Goal: Communication & Community: Answer question/provide support

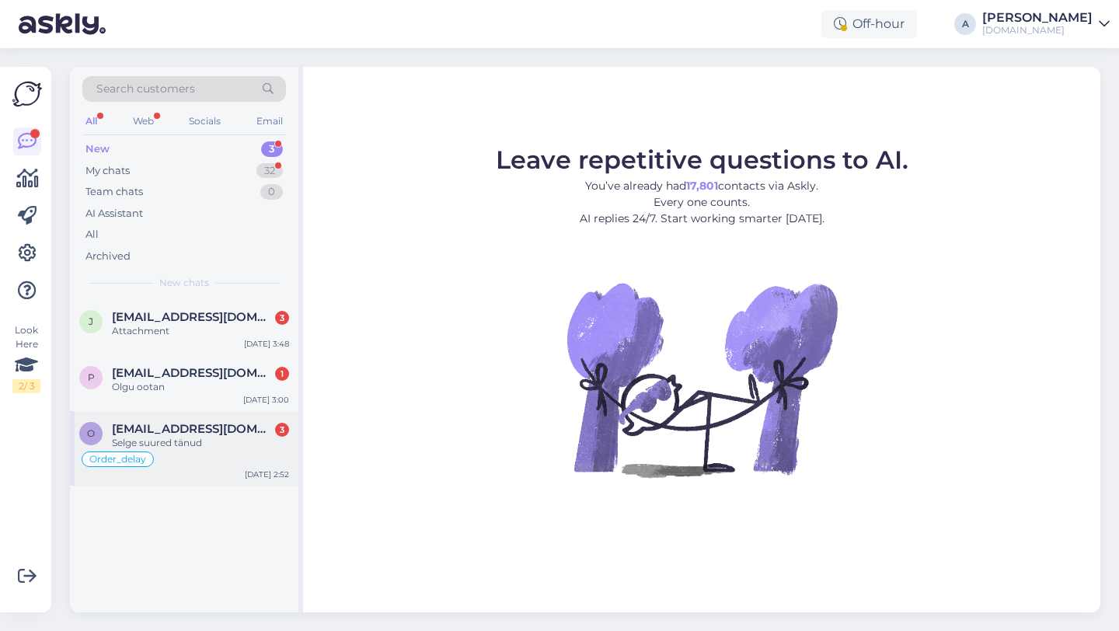
click at [203, 431] on span "[EMAIL_ADDRESS][DOMAIN_NAME]" at bounding box center [193, 429] width 162 height 14
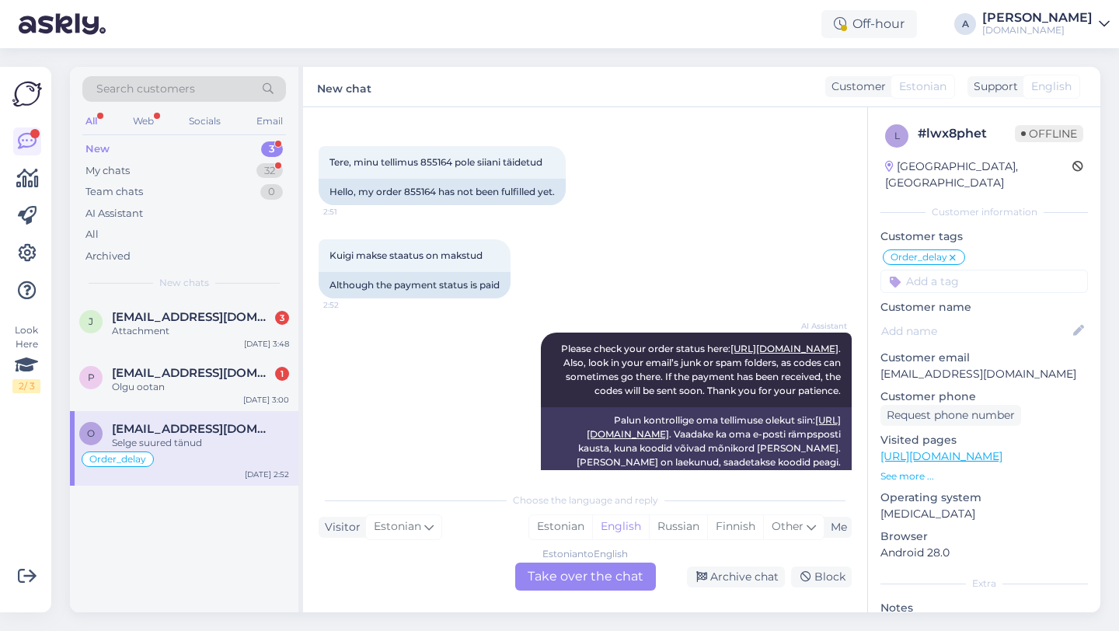
scroll to position [1210, 0]
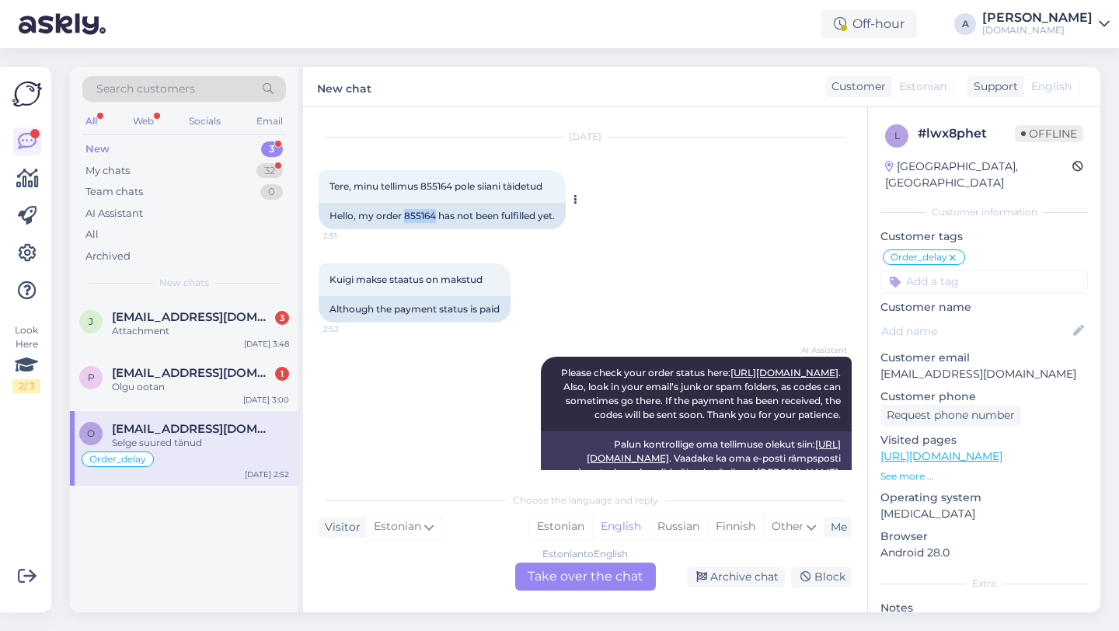
drag, startPoint x: 434, startPoint y: 231, endPoint x: 406, endPoint y: 229, distance: 28.8
click at [406, 229] on div "Hello, my order 855164 has not been fulfilled yet." at bounding box center [442, 216] width 247 height 26
copy div "855164"
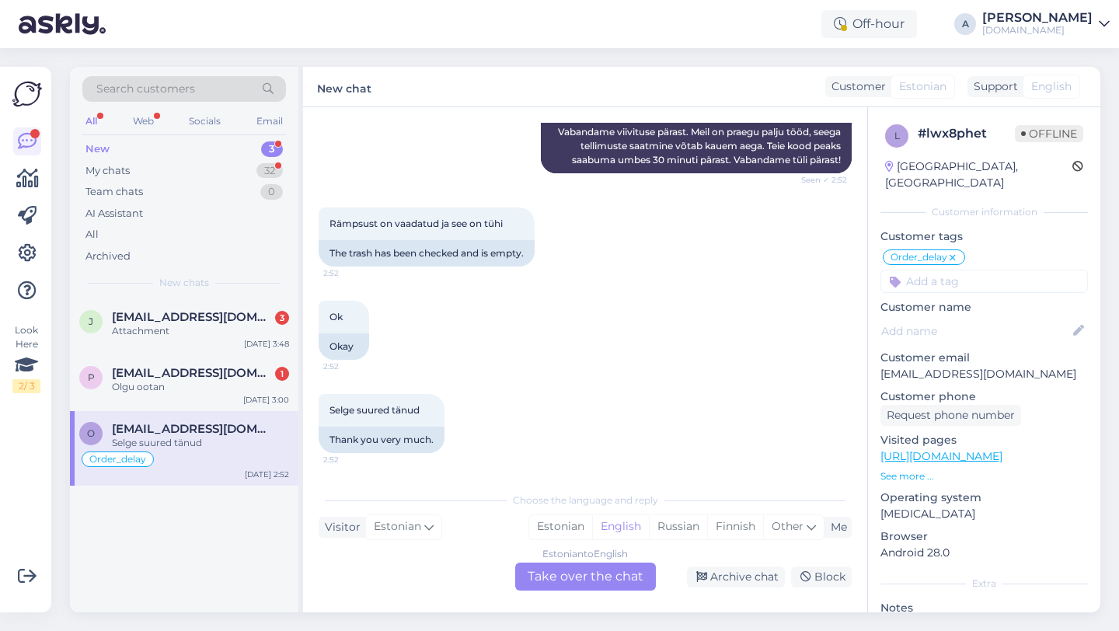
click at [570, 584] on div "Estonian to English Take over the chat" at bounding box center [585, 577] width 141 height 28
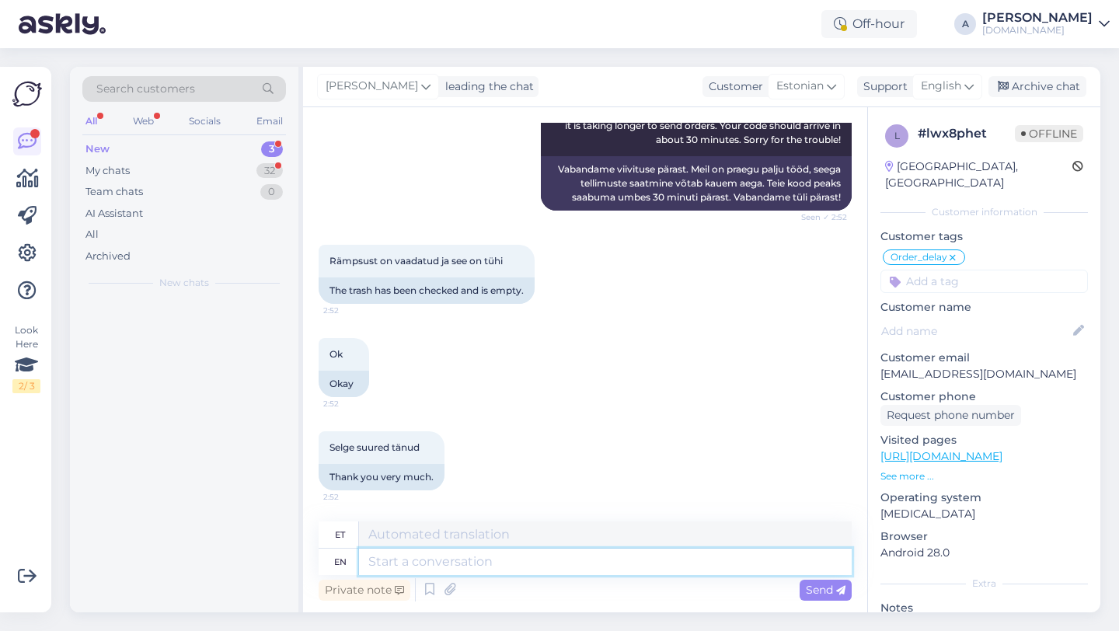
click at [491, 553] on textarea at bounding box center [605, 562] width 493 height 26
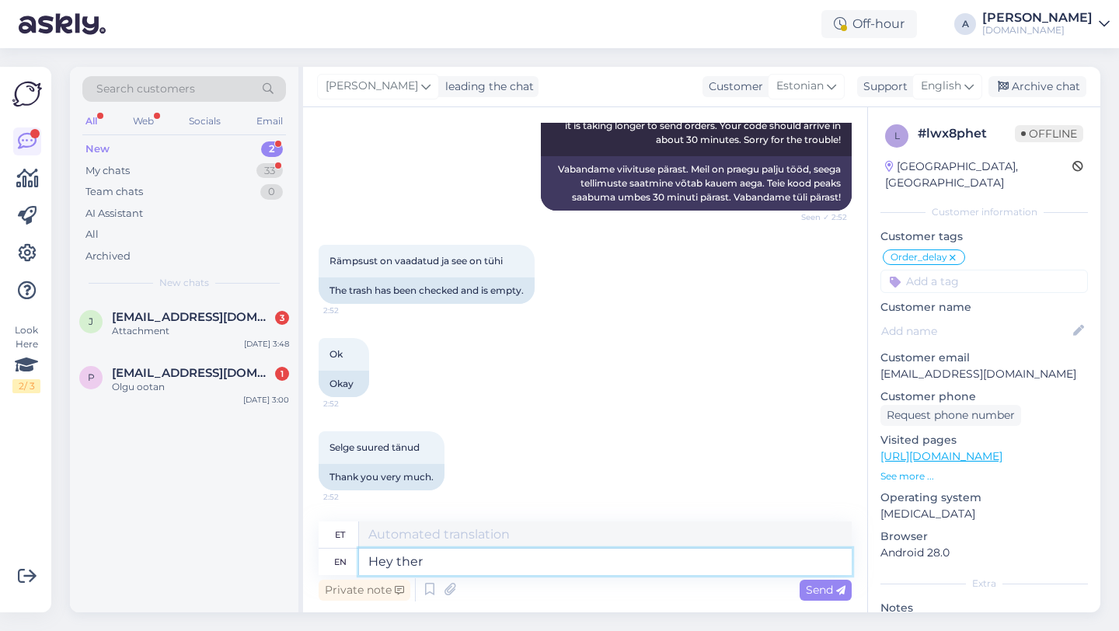
type textarea "Hey there"
type textarea "Hei"
type textarea "Hey there!"
type textarea "Tere!"
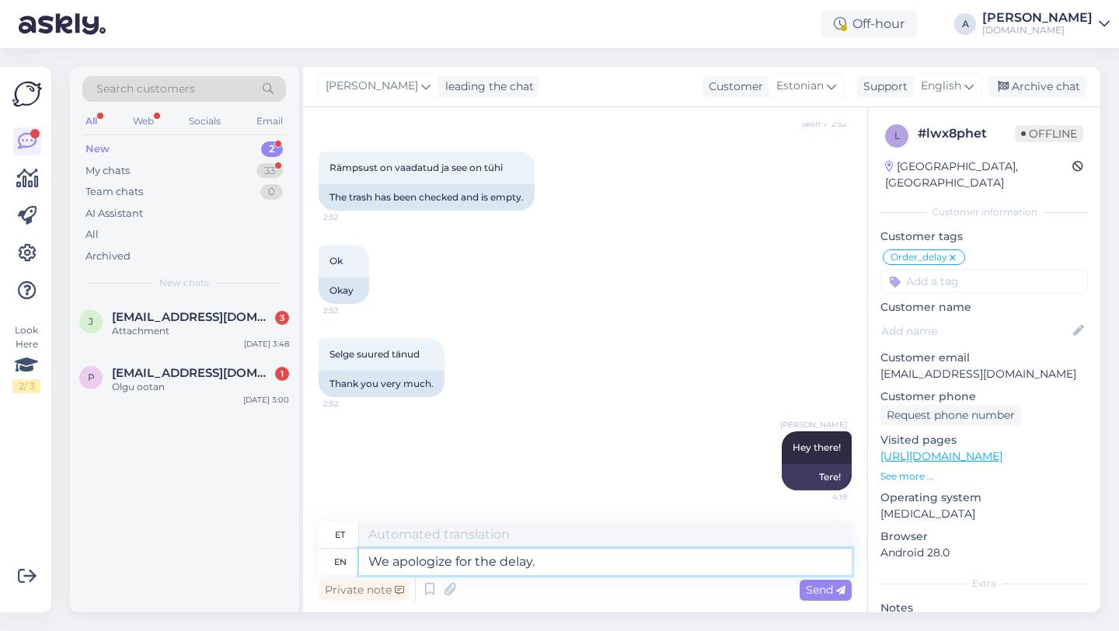
type textarea "We apologize for the delay."
type textarea "Vabandame viivituse pärast."
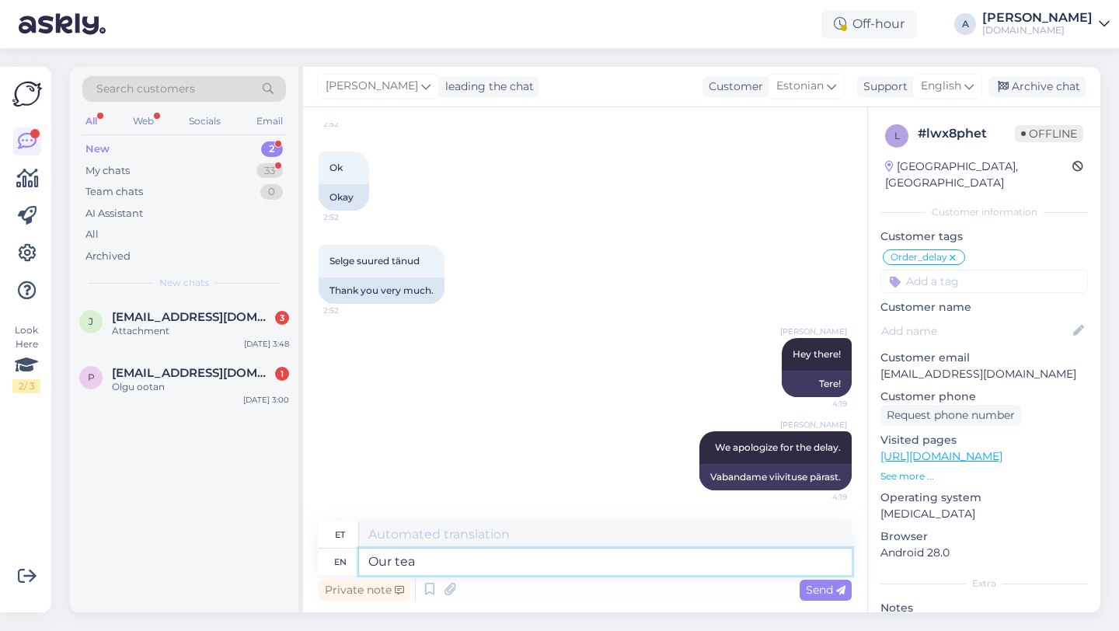
type textarea "Our team"
type textarea "Meie"
type textarea "Our team is"
type textarea "Meie meeskond"
type textarea "Our team is wo"
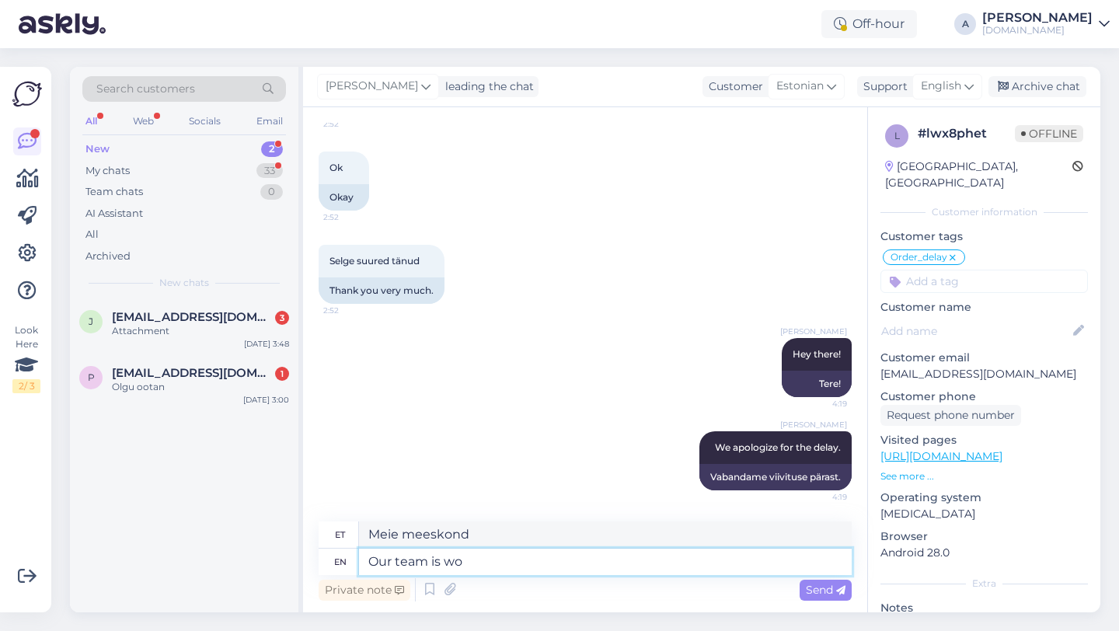
type textarea "Meie meeskond on"
type textarea "Our team is working to s"
type textarea "Meie meeskond töötab"
type textarea "Our team is working to send"
type textarea "Meie meeskond töötab selle nimel, et"
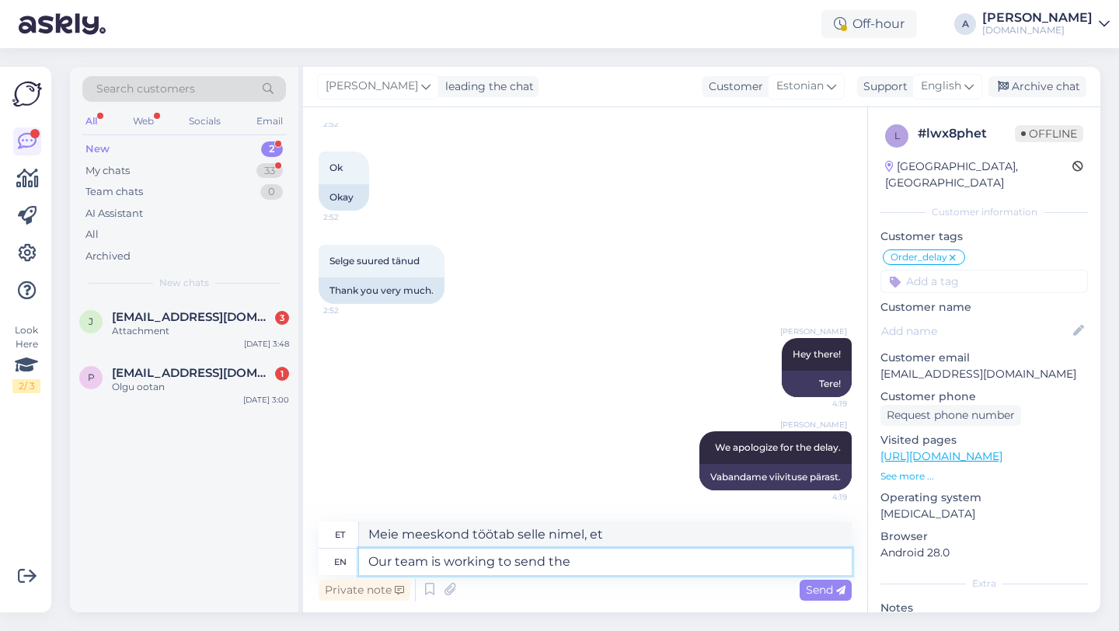
type textarea "Our team is working to send the"
type textarea "Meie meeskond töötab selle nimel, et saata"
type textarea "Our team is working to send the product as s"
type textarea "Meie meeskond töötab toote saatmise nimel"
type textarea "Our team is working to send the product as soo"
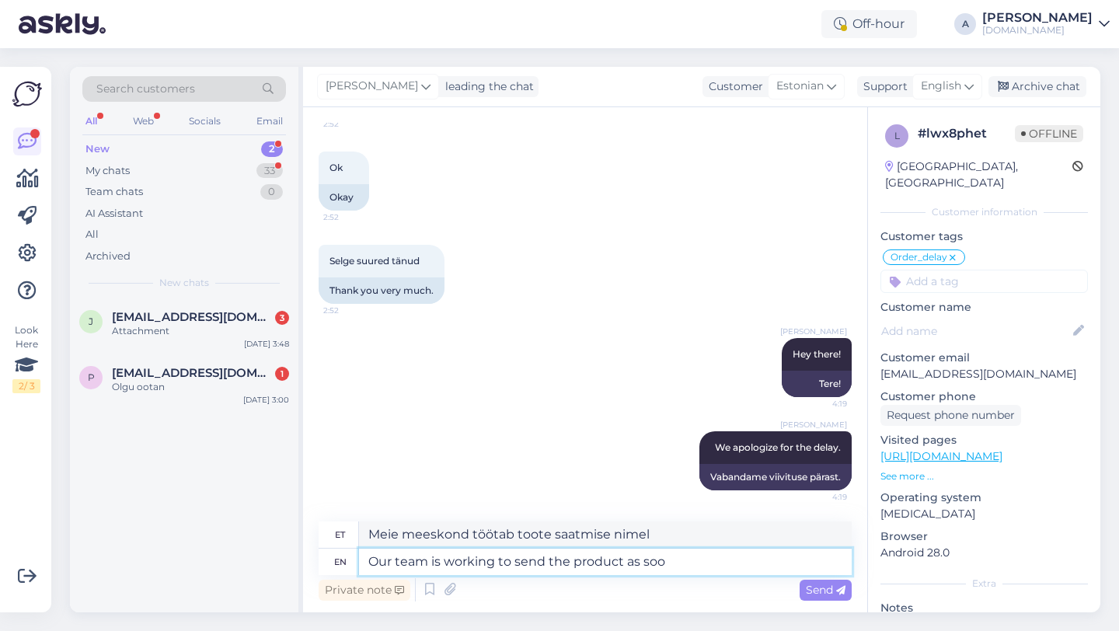
type textarea "Meie meeskond töötab selle nimel, et toode saata järgmiselt"
type textarea "Our team is working to send the product as soon aspos"
type textarea "Meie meeskond töötab selle nimel, et toode võimalikult kiiresti [PERSON_NAME] t…"
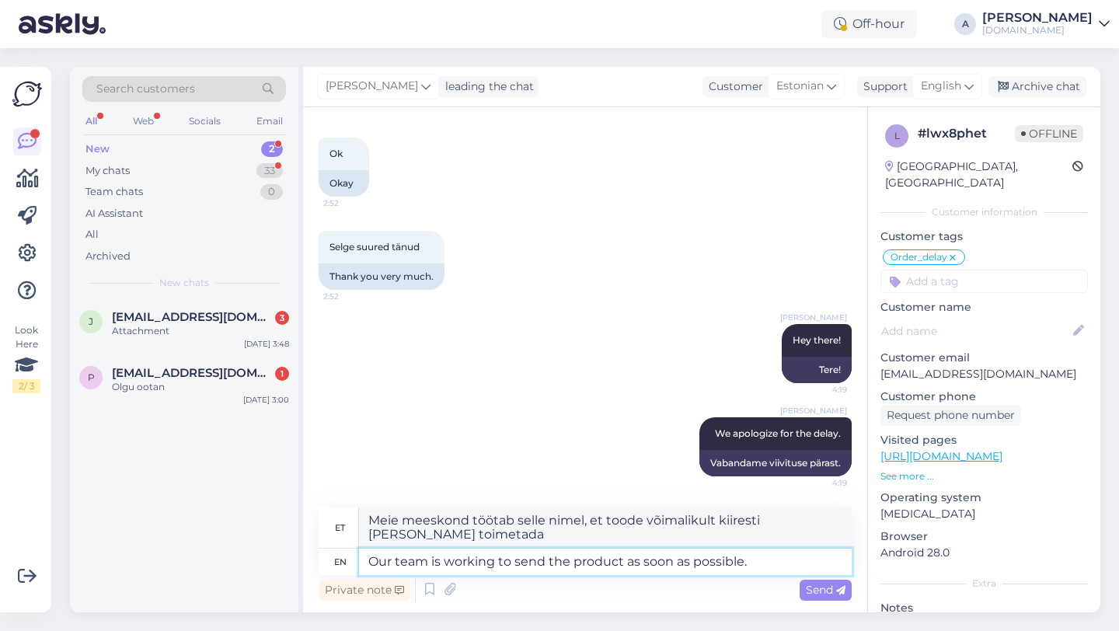
type textarea "Our team is working to send the product as soon as possible."
type textarea "Meie meeskond töötab selle nimel, et toode võimalikult kiiresti [PERSON_NAME] t…"
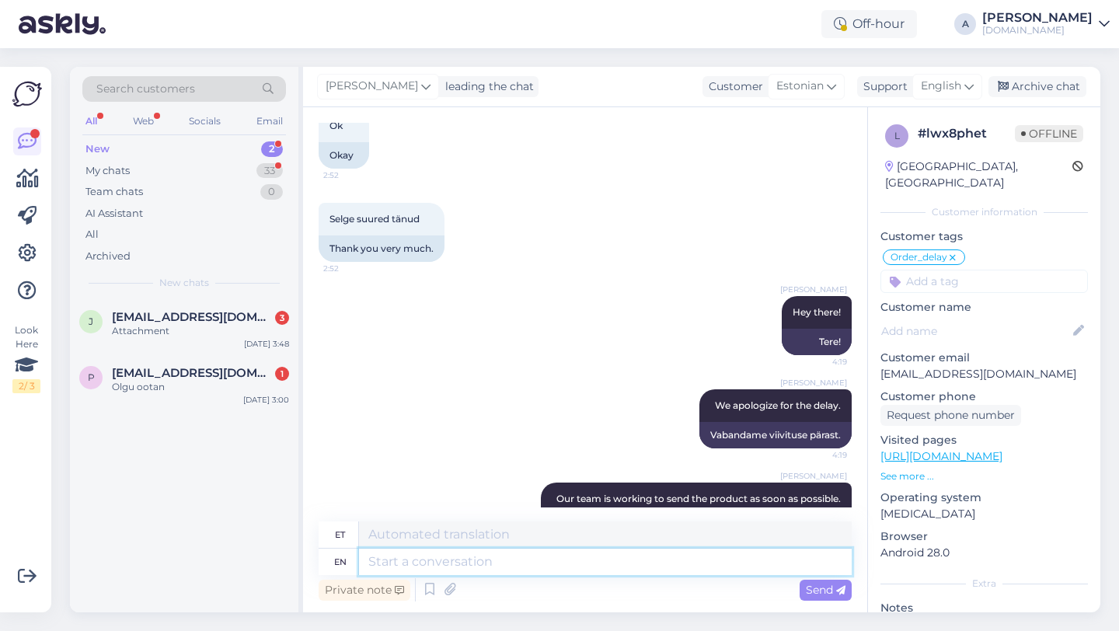
scroll to position [1998, 0]
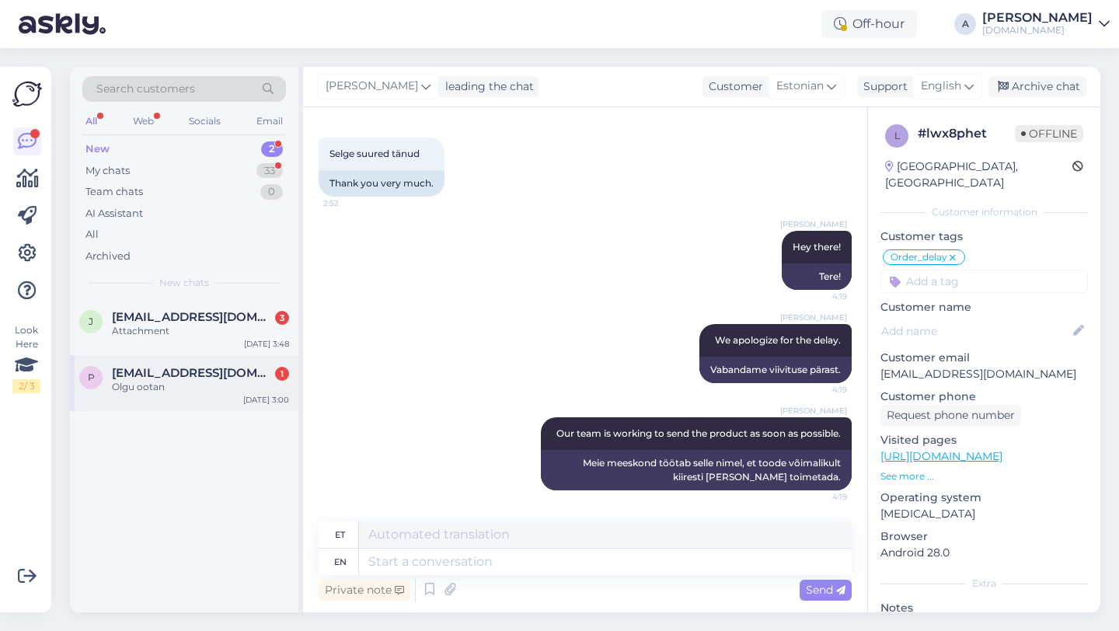
click at [176, 392] on div "Olgu ootan" at bounding box center [200, 387] width 177 height 14
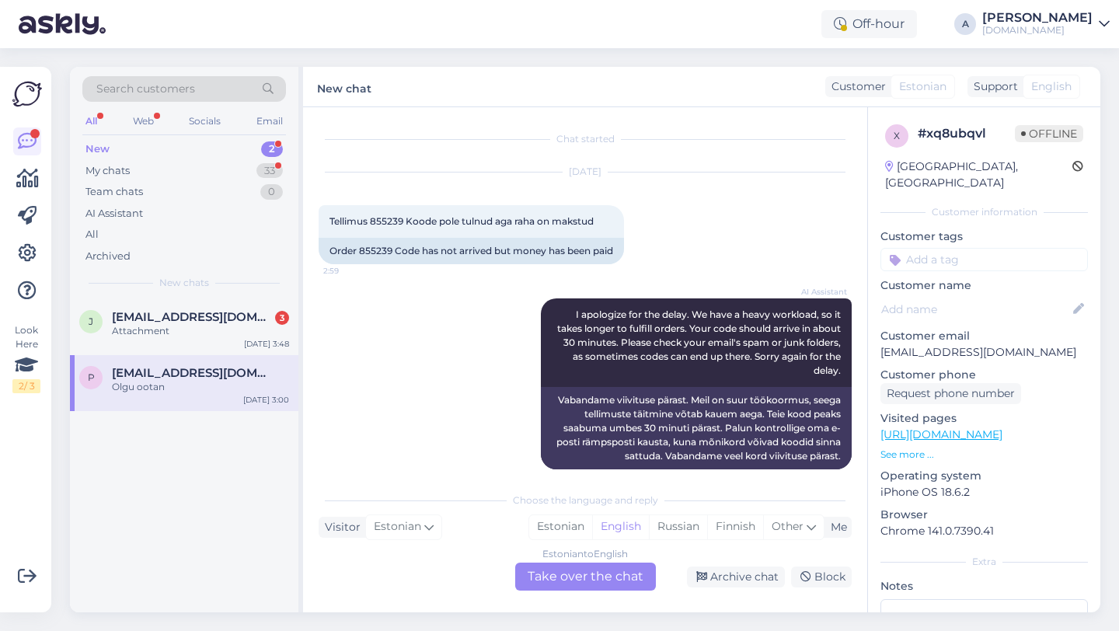
scroll to position [110, 0]
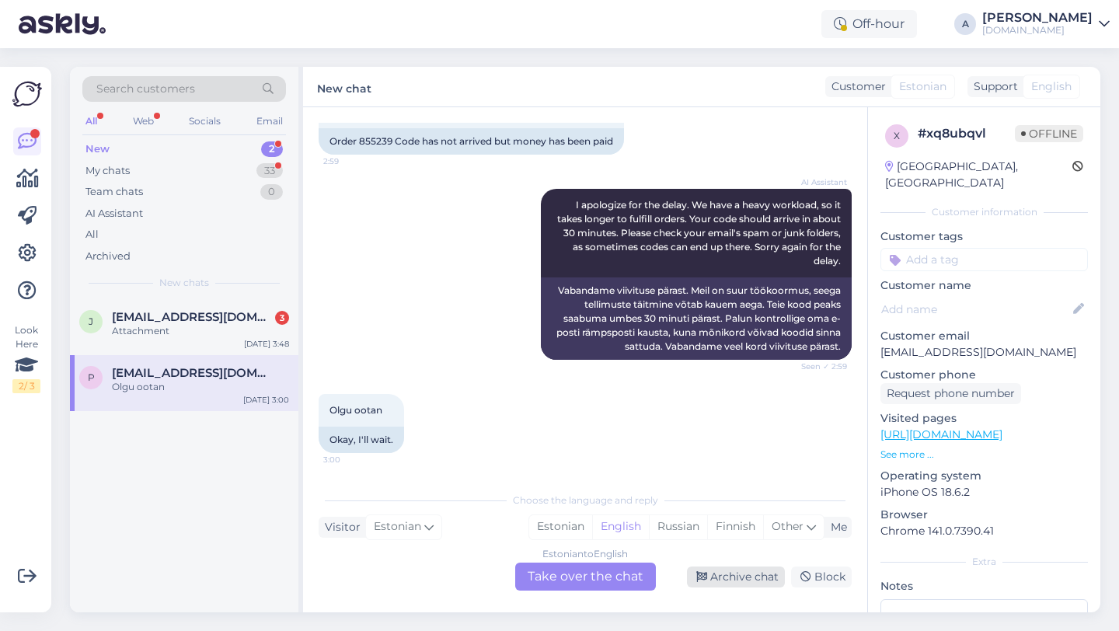
click at [751, 578] on div "Archive chat" at bounding box center [736, 577] width 98 height 21
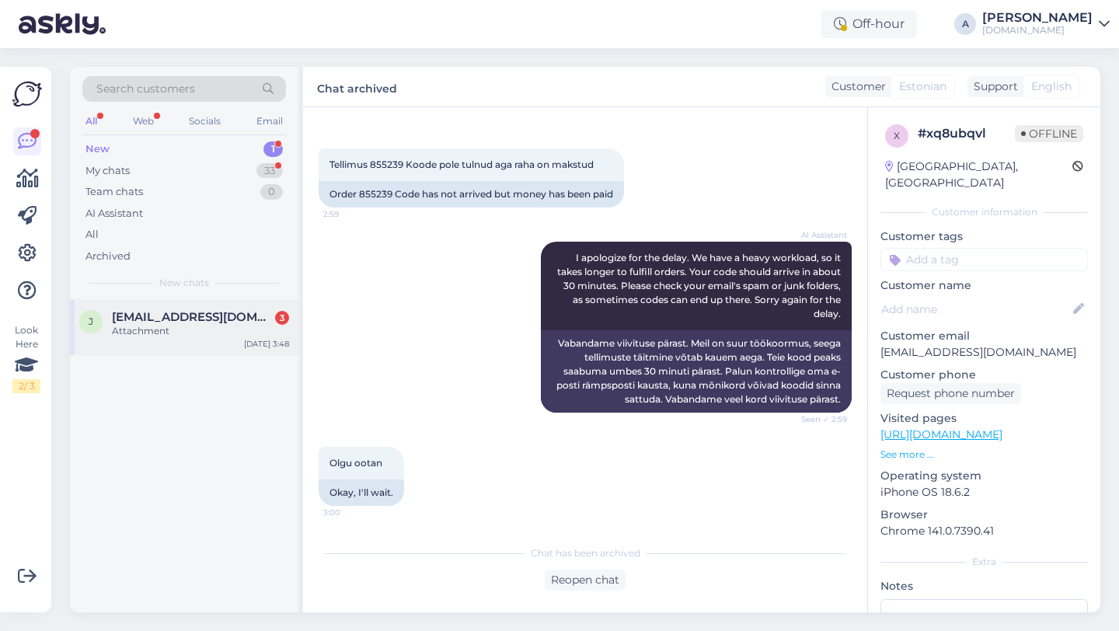
click at [184, 316] on span "[EMAIL_ADDRESS][DOMAIN_NAME]" at bounding box center [193, 317] width 162 height 14
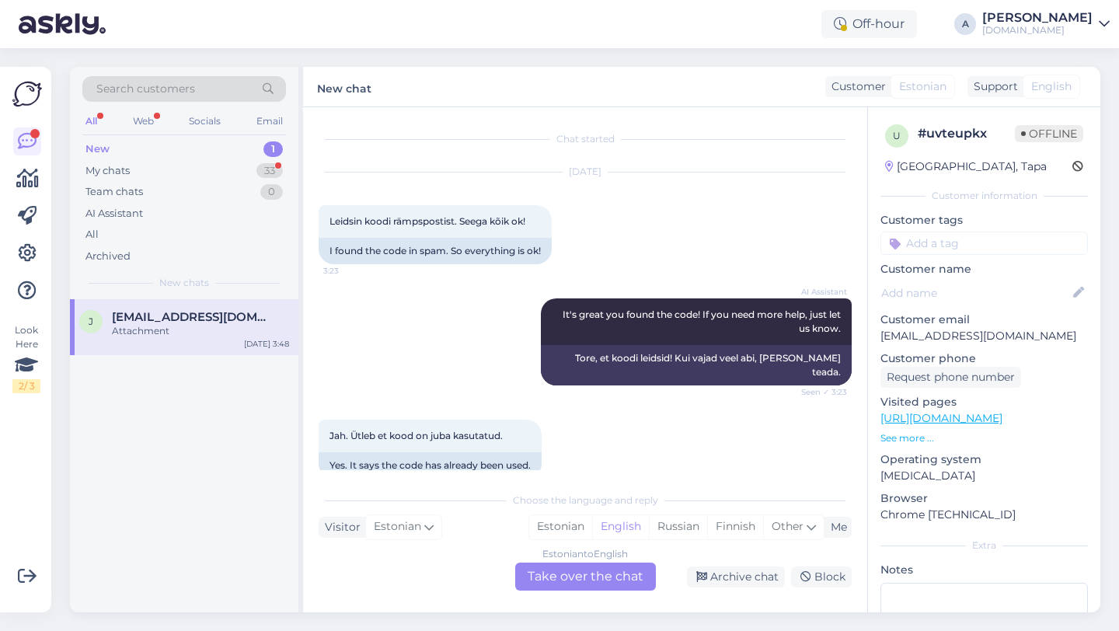
click at [564, 585] on div "Estonian to English Take over the chat" at bounding box center [585, 577] width 141 height 28
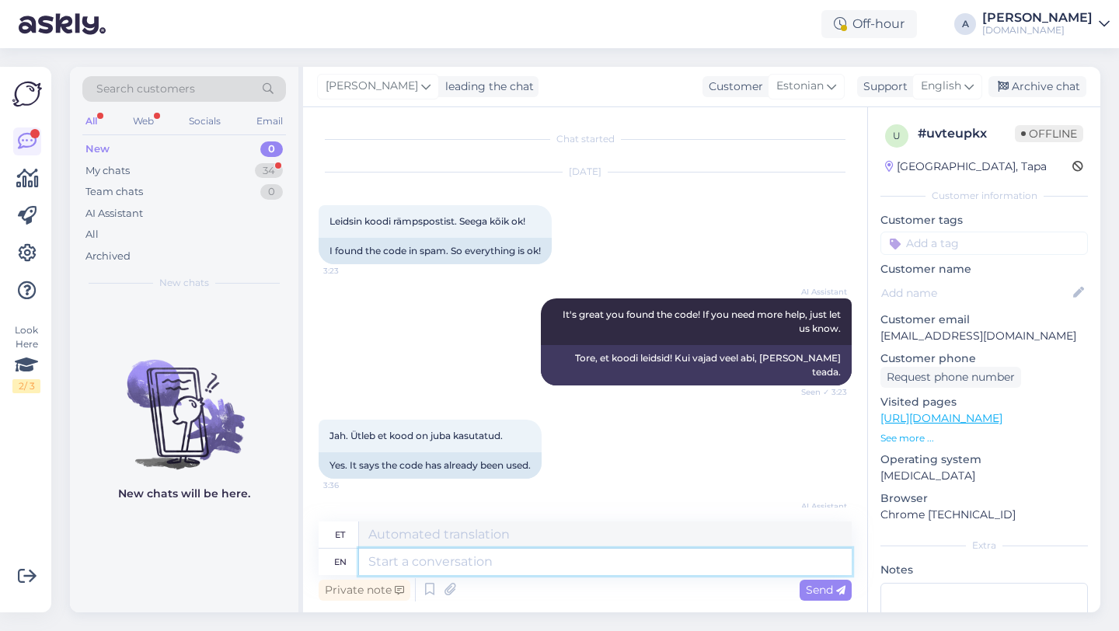
click at [497, 560] on textarea at bounding box center [605, 562] width 493 height 26
type textarea "Hey ther"
type textarea "Hei"
type textarea "Hey there!"
type textarea "Tere!"
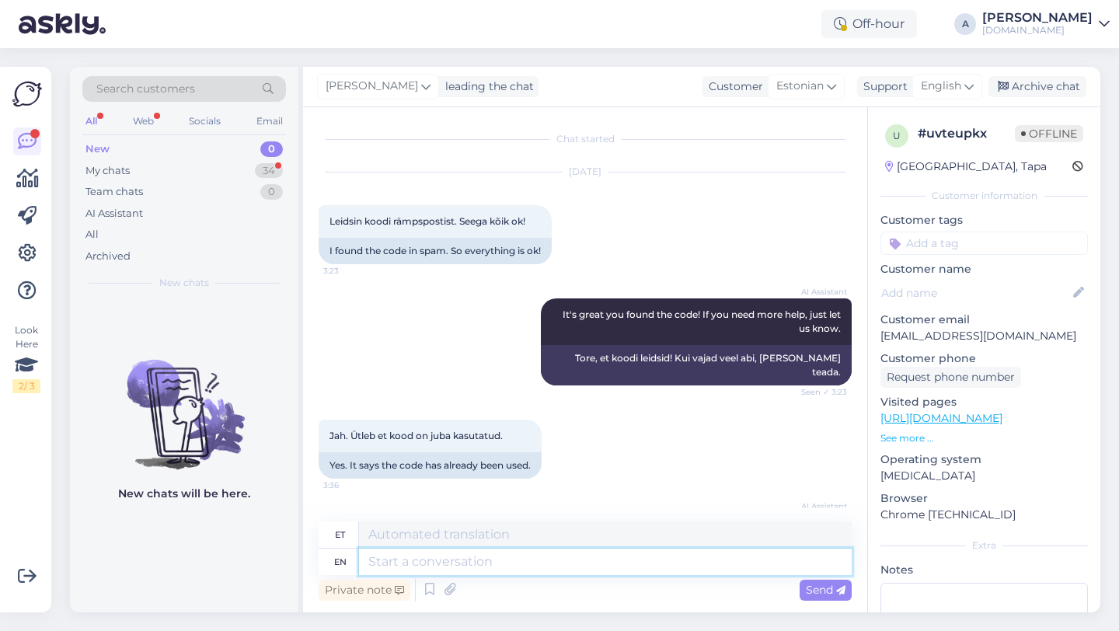
scroll to position [501, 0]
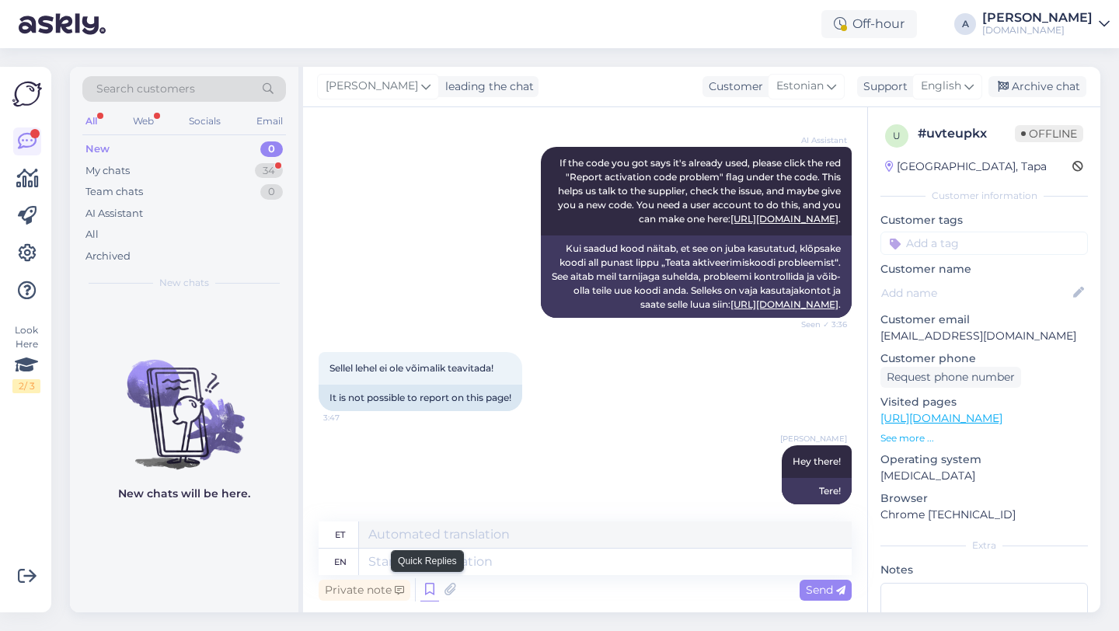
click at [427, 584] on icon at bounding box center [429, 589] width 19 height 23
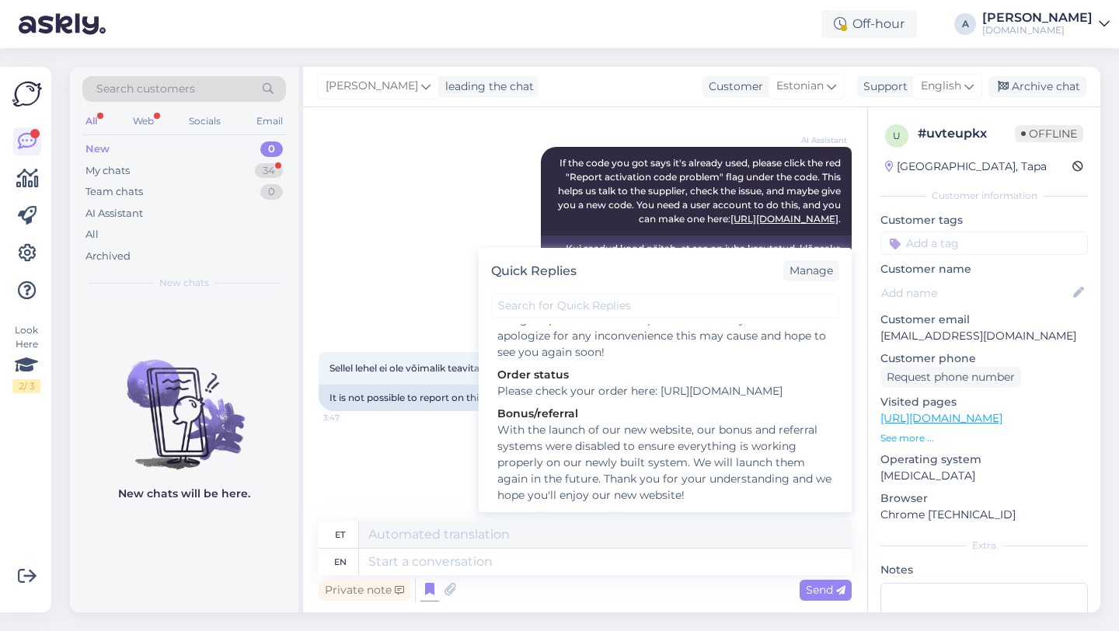
scroll to position [2158, 0]
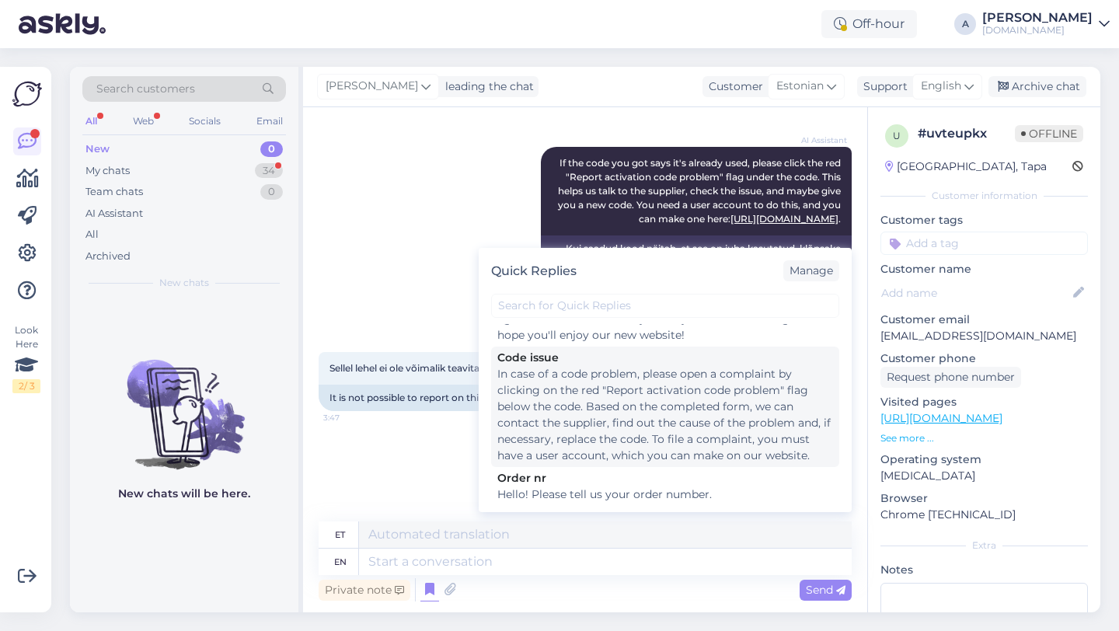
click at [580, 379] on div "In case of a code problem, please open a complaint by clicking on the red "Repo…" at bounding box center [665, 415] width 336 height 98
type textarea "Koodiprobleemi korral [MEDICAL_DATA] kaebus, klõpsates koodi all punasel lipul …"
type textarea "In case of a code problem, please open a complaint by clicking on the red "Repo…"
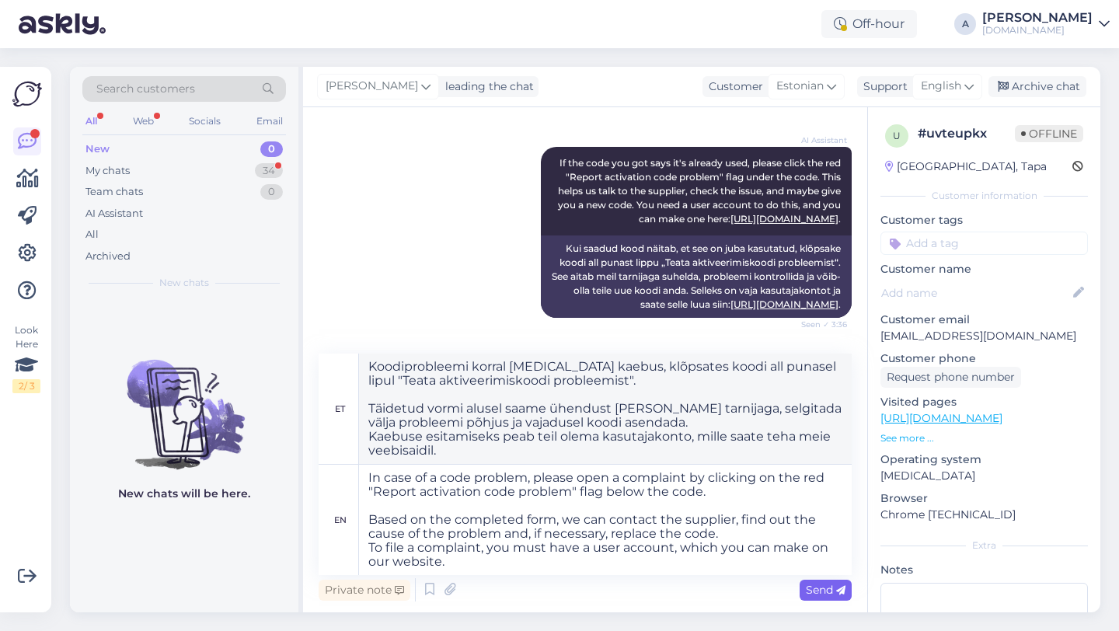
click at [832, 589] on span "Send" at bounding box center [826, 590] width 40 height 14
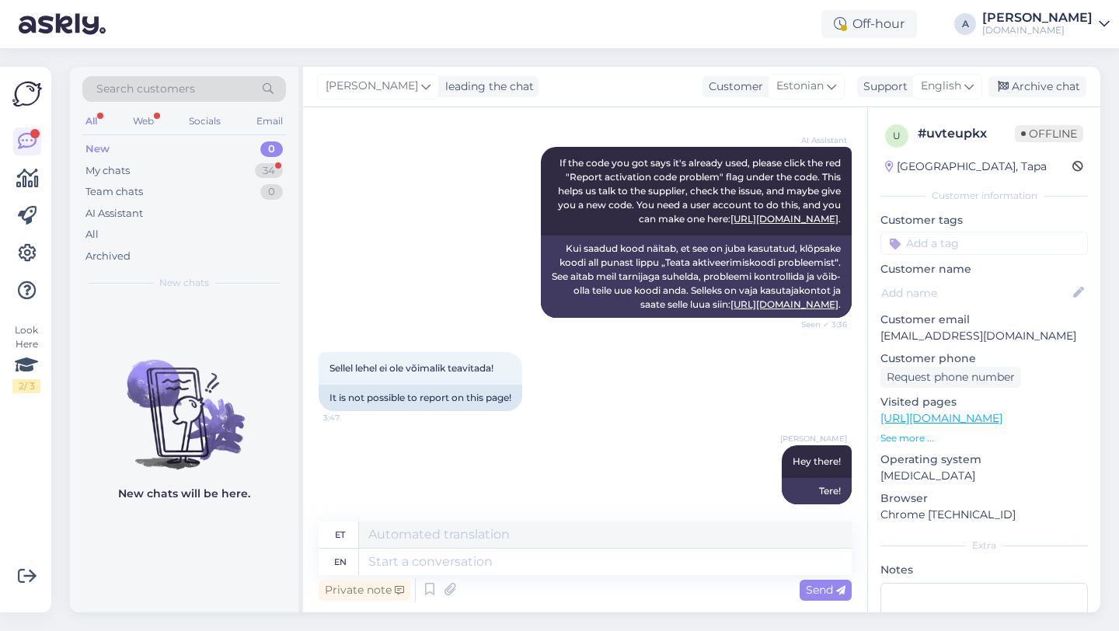
scroll to position [804, 0]
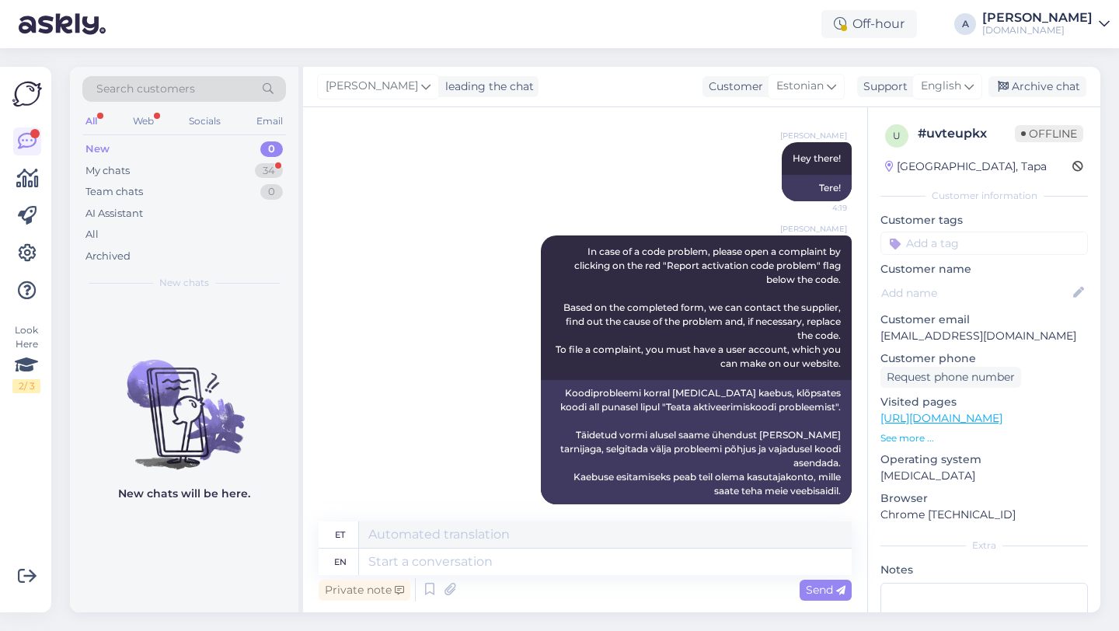
click at [945, 246] on input at bounding box center [985, 243] width 208 height 23
type input "code"
click at [1032, 281] on span "Code_issue" at bounding box center [1039, 284] width 53 height 9
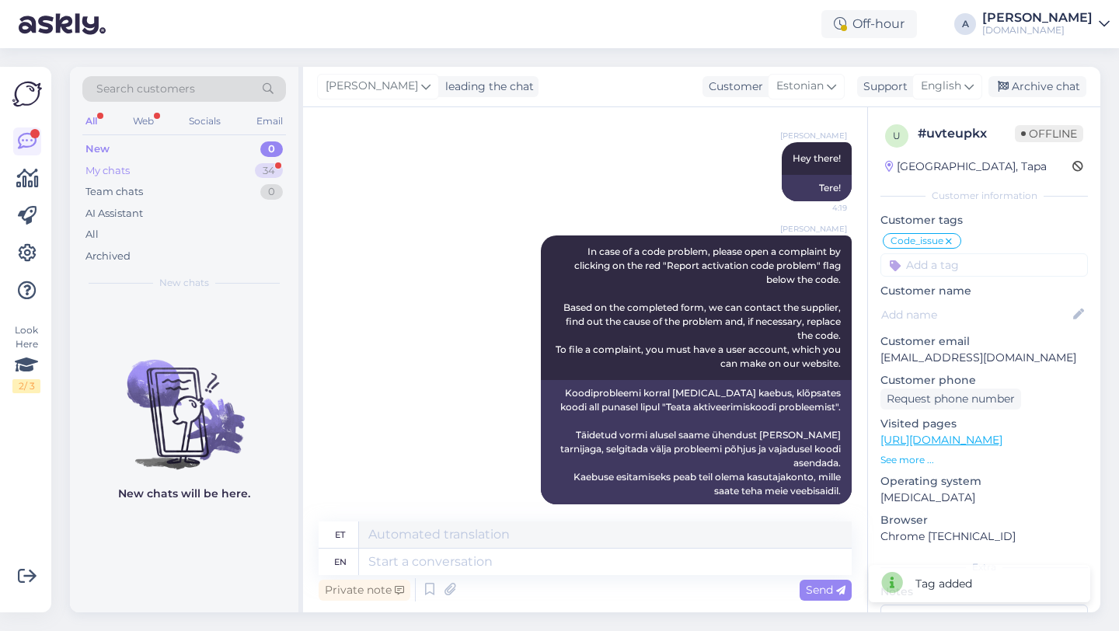
click at [260, 169] on div "34" at bounding box center [269, 171] width 28 height 16
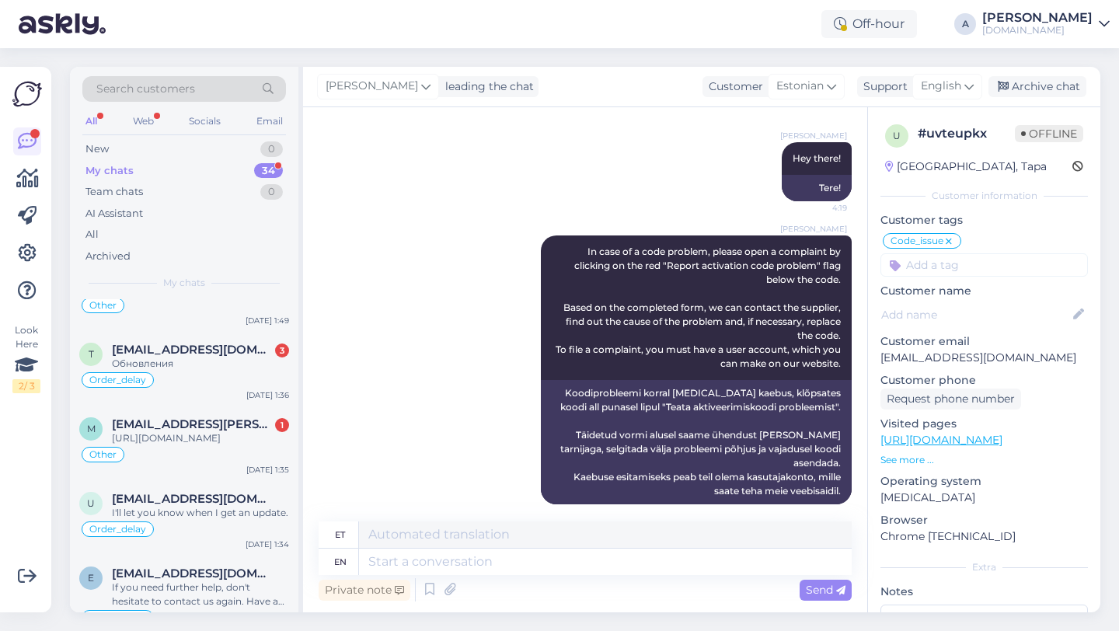
scroll to position [532, 0]
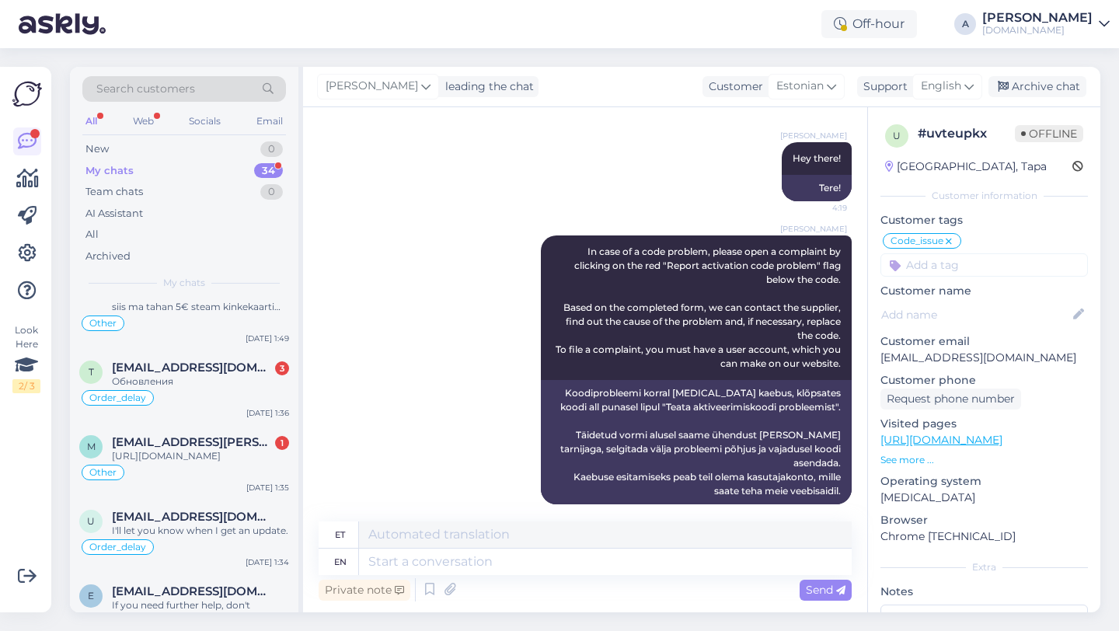
click at [237, 462] on div "[URL][DOMAIN_NAME]" at bounding box center [200, 456] width 177 height 14
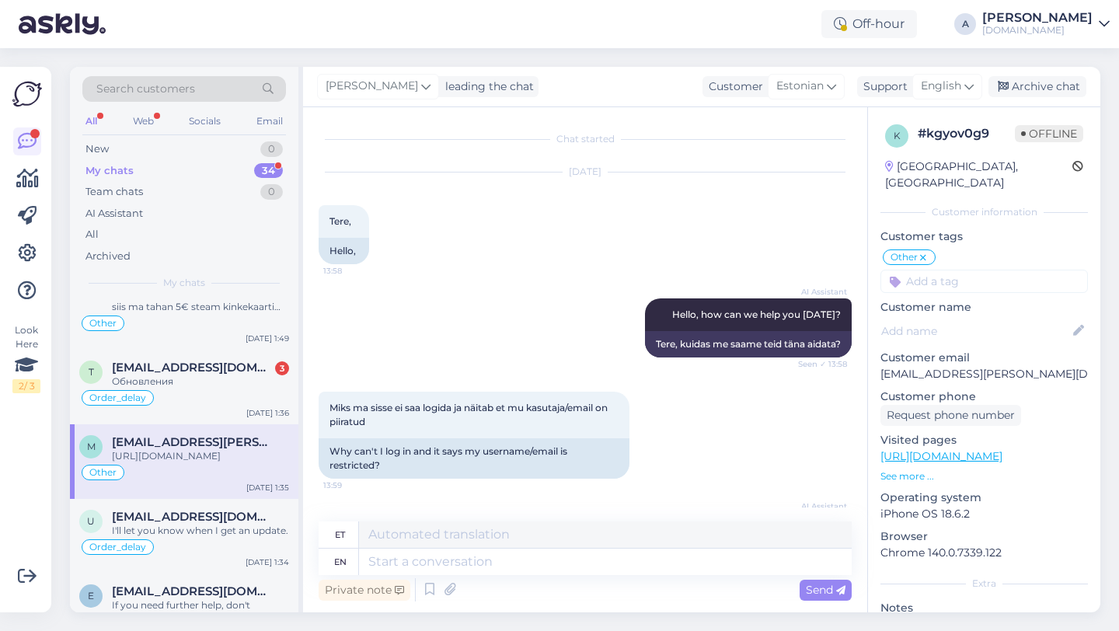
scroll to position [3490, 0]
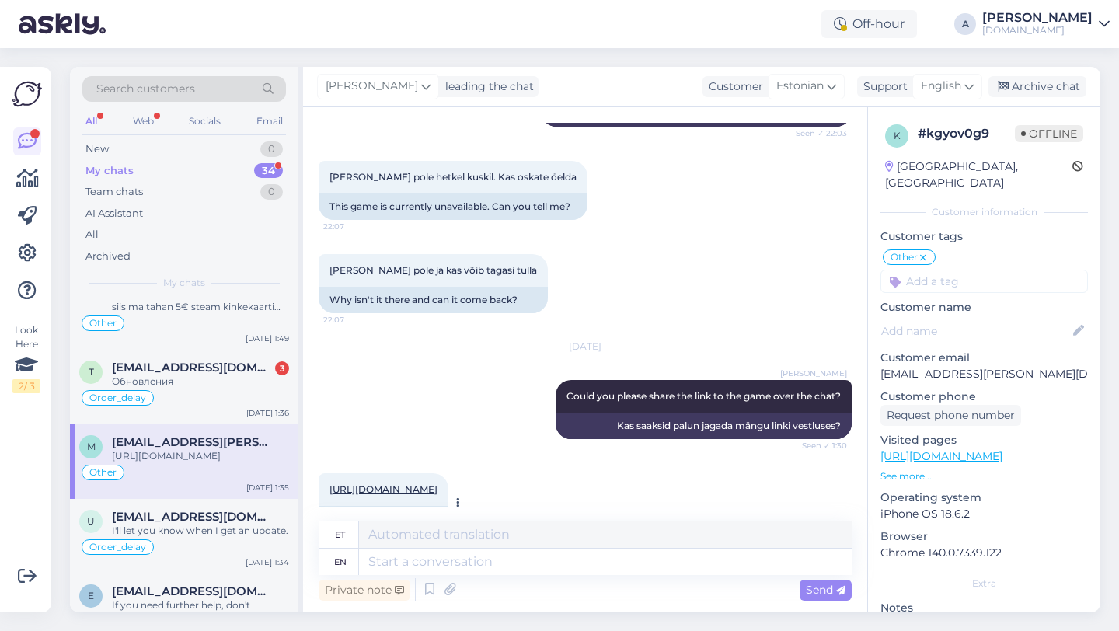
click at [438, 513] on link "[URL][DOMAIN_NAME]" at bounding box center [384, 519] width 108 height 12
click at [469, 563] on textarea at bounding box center [605, 562] width 493 height 26
type textarea "Allow"
type textarea "Luba"
type textarea "A"
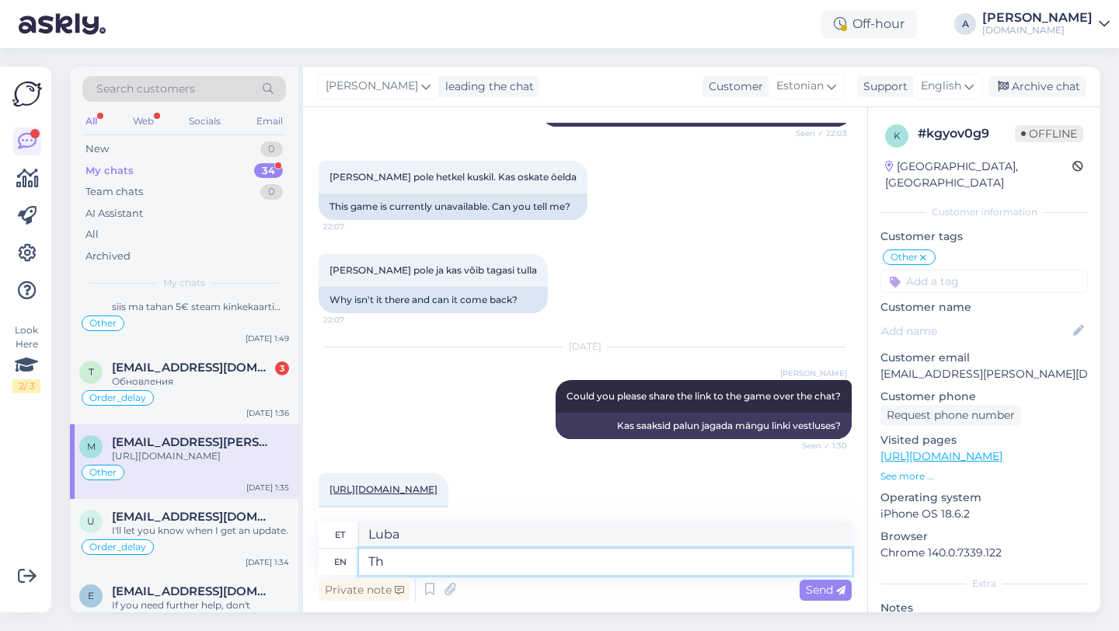
type textarea "T"
type textarea "Allow me to ch"
type textarea "Lubage mul"
type textarea "Allow me to check inte"
type textarea "Lubage mul kontrollida"
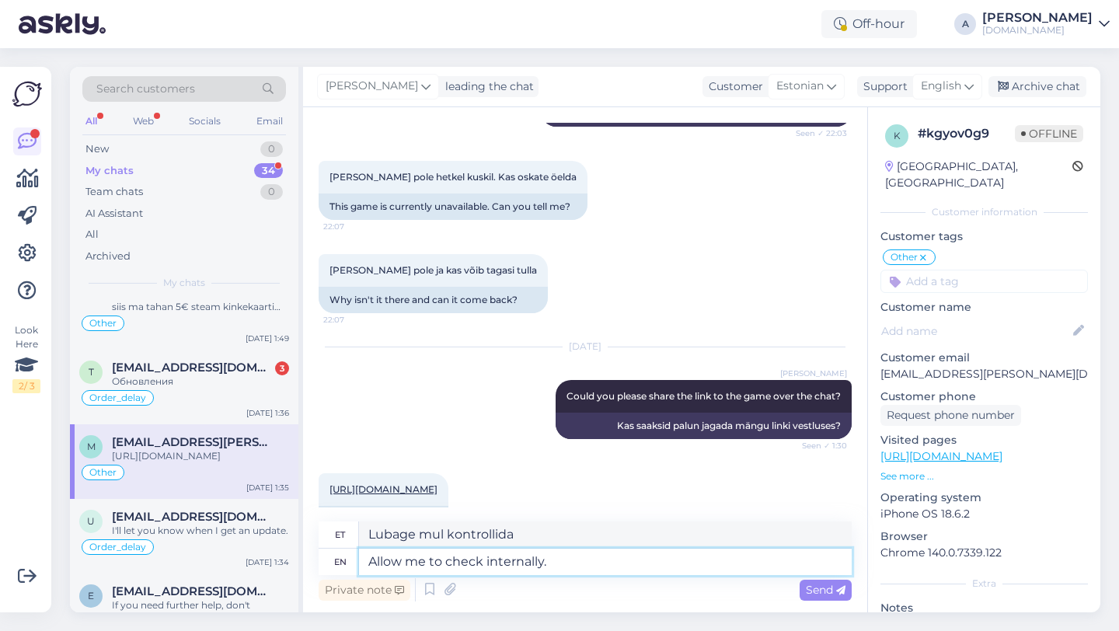
type textarea "Allow me to check internally."
type textarea "Lubage mul seestpoolt kontrollida."
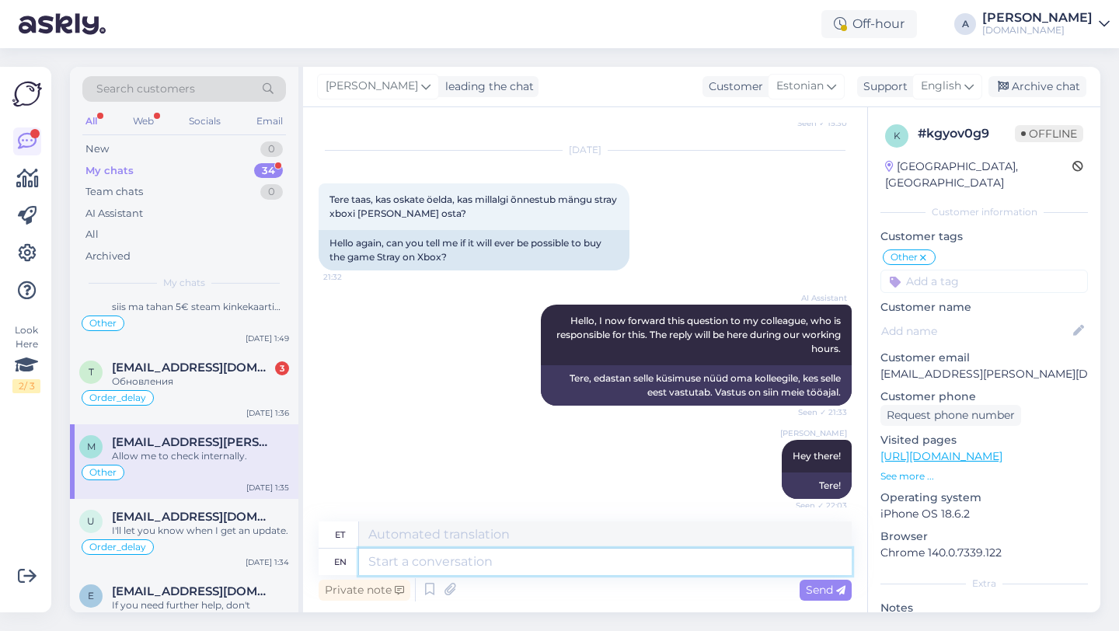
scroll to position [2990, 0]
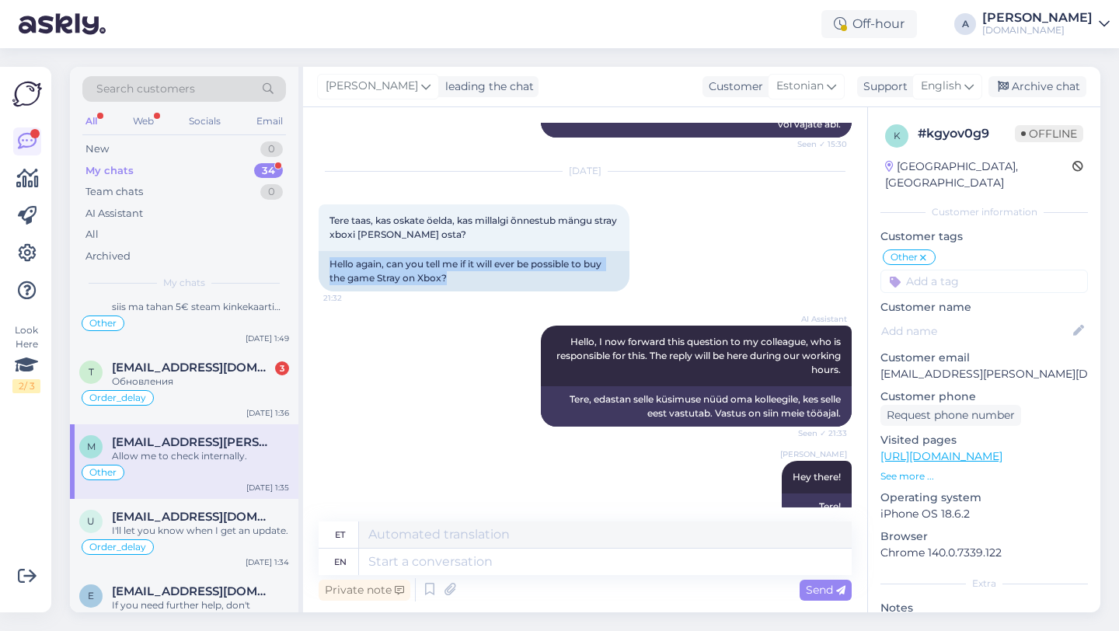
drag, startPoint x: 452, startPoint y: 239, endPoint x: 309, endPoint y: 215, distance: 144.1
click at [309, 215] on div "Chat started [DATE] Tere, 13:58 Hello, AI Assistant Hello, how can we help you …" at bounding box center [585, 359] width 564 height 505
copy div "Hello again, can you tell me if it will ever be possible to buy the game Stray …"
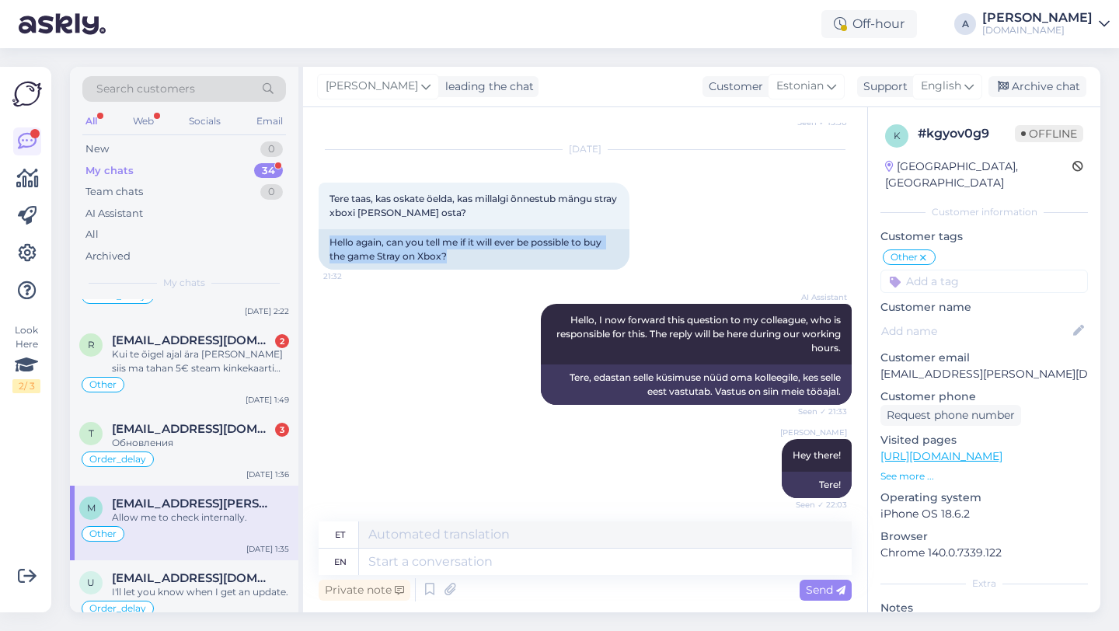
scroll to position [469, 0]
click at [202, 455] on div "Order_delay" at bounding box center [184, 461] width 210 height 19
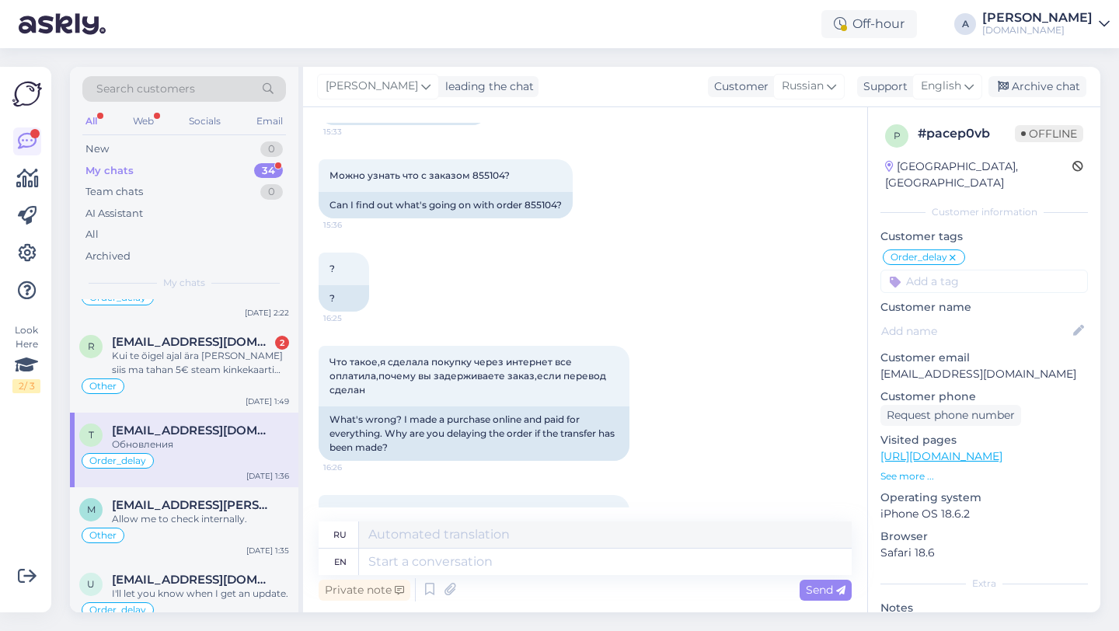
scroll to position [2264, 0]
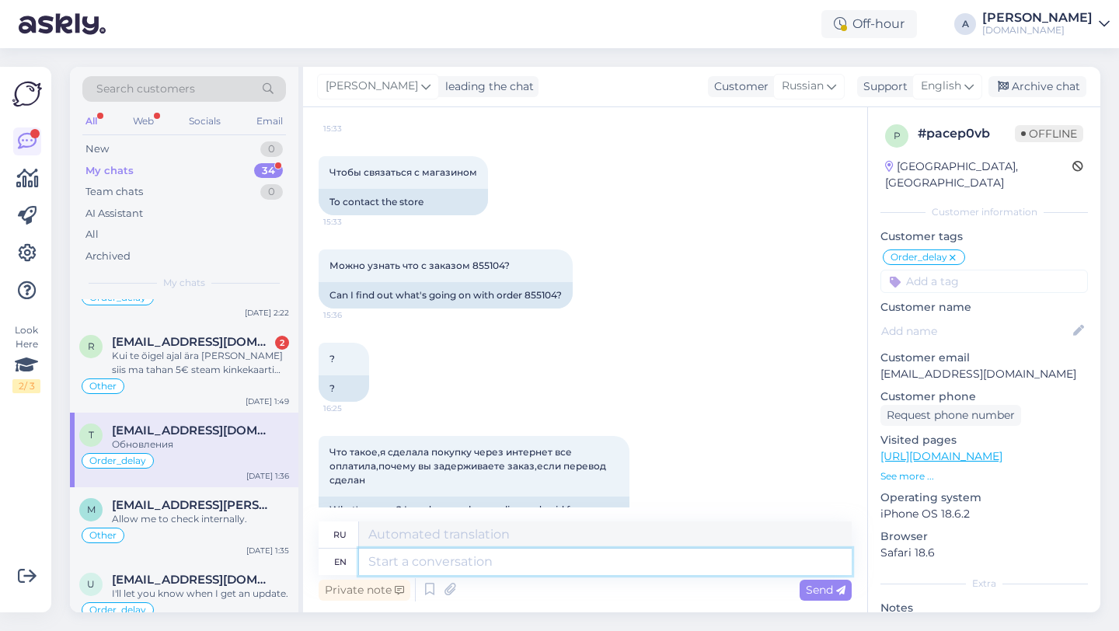
click at [489, 567] on textarea at bounding box center [605, 562] width 493 height 26
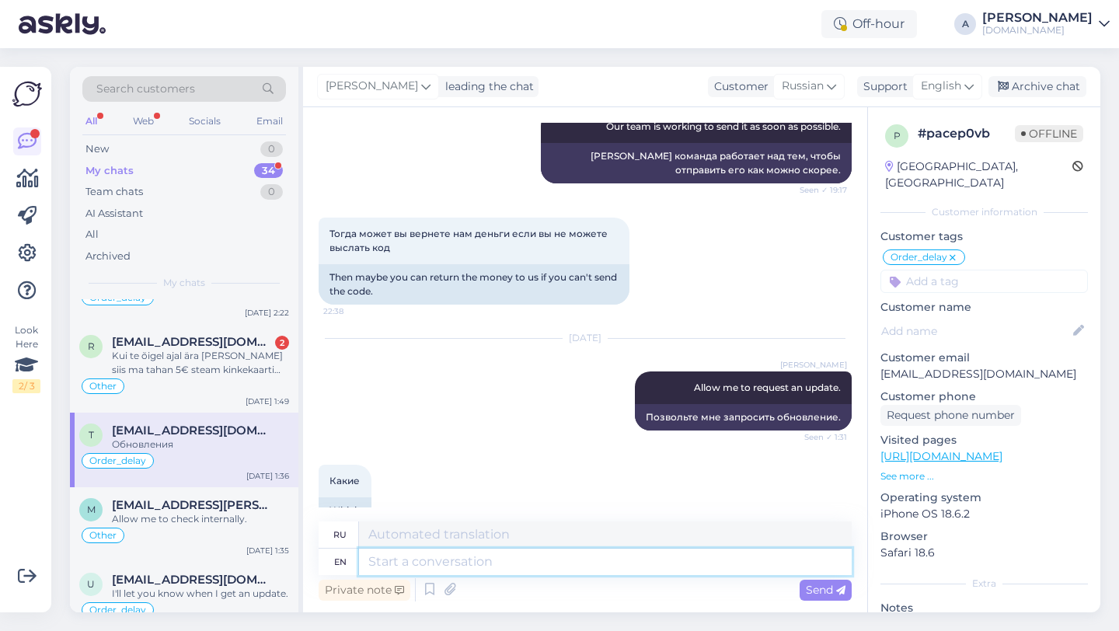
scroll to position [3374, 0]
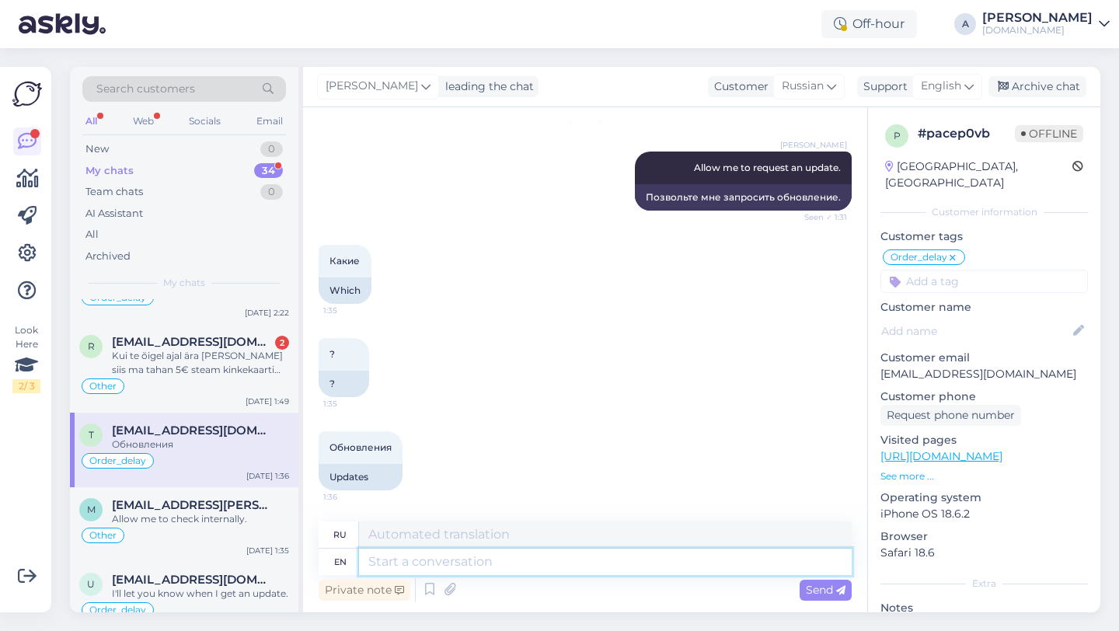
click at [448, 557] on textarea at bounding box center [605, 562] width 493 height 26
type textarea "I alre"
type textarea "я"
type textarea "I already asked"
type textarea "Я уже"
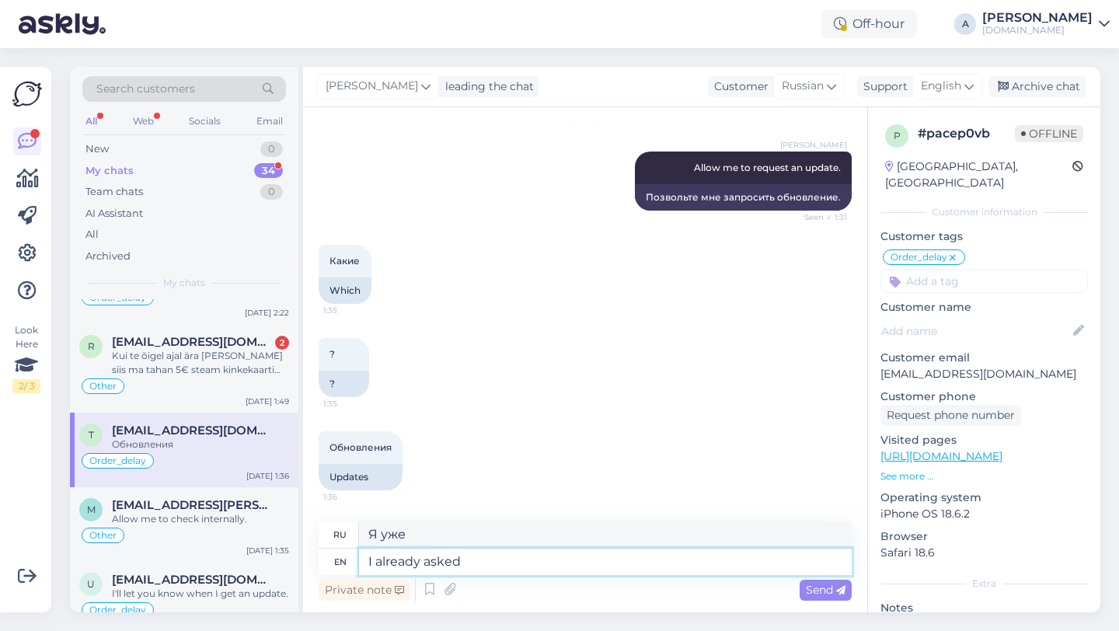
type textarea "I already asked"
type textarea "Я уже спросил"
type textarea "I already asked our intr"
type textarea "Я уже спросил нашего"
type textarea "I already asked our internal tea"
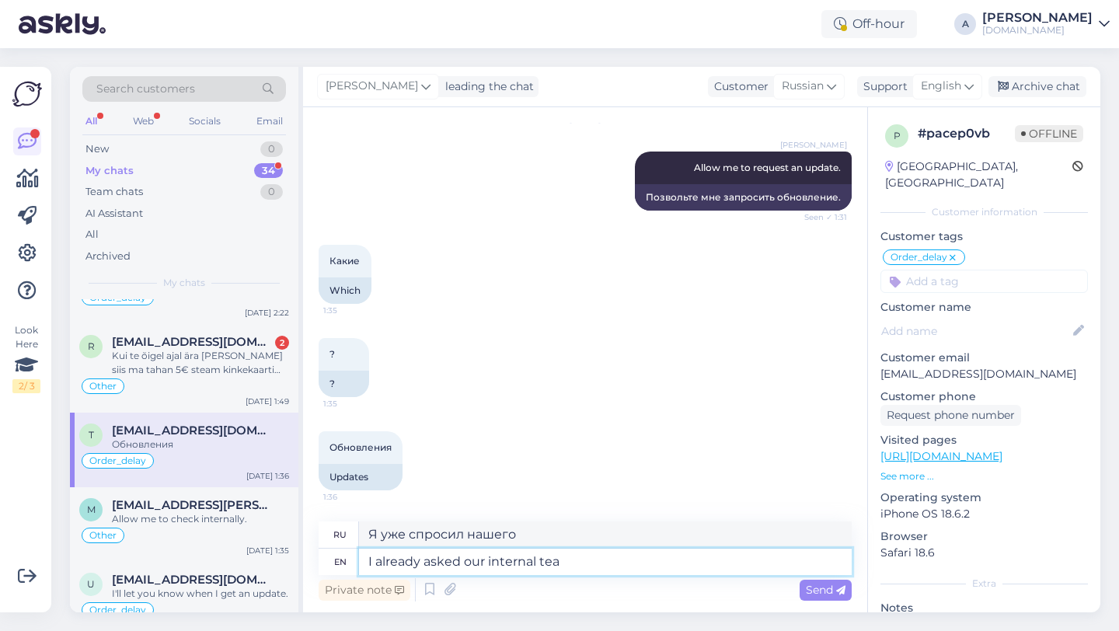
type textarea "Я уже спрашивал у нашего внутреннего"
type textarea "I already asked our internal team"
type textarea "Я уже спросил нашу внутреннюю команду"
type textarea "I already asked our internal team to exp"
type textarea "Я уже попросил нашу внутреннюю команду"
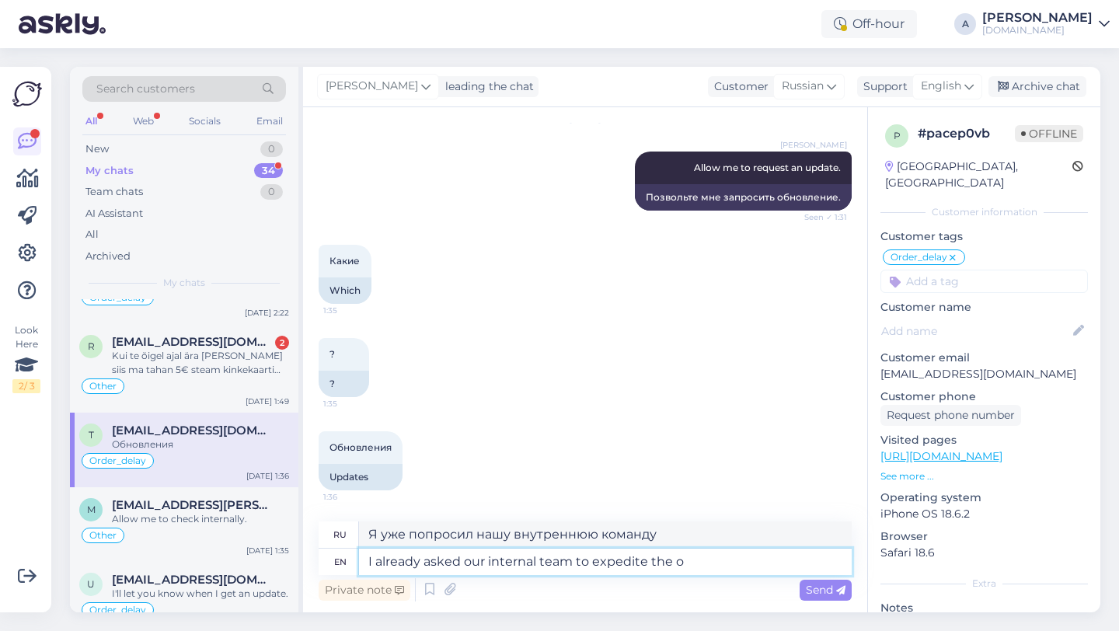
type textarea "I already asked our internal team to expedite the or"
type textarea "Я уже попросил нашу внутреннюю команду ускорить"
type textarea "I already asked our internal team to expedite the order."
type textarea "Я уже попросил нашу внутреннюю команду ускорить выполнение заказа."
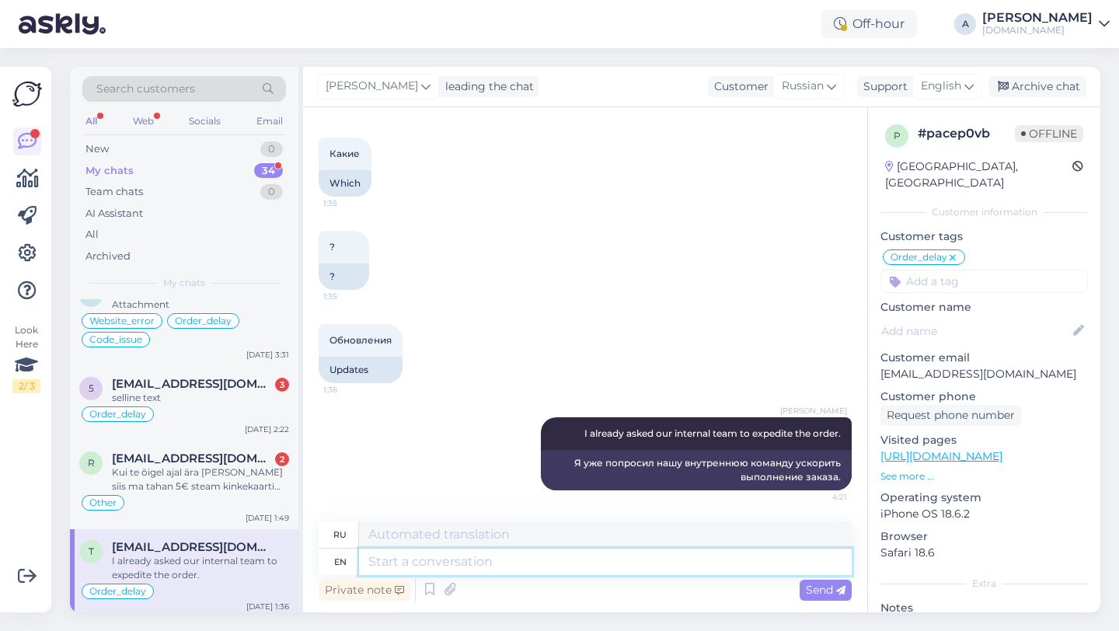
scroll to position [350, 0]
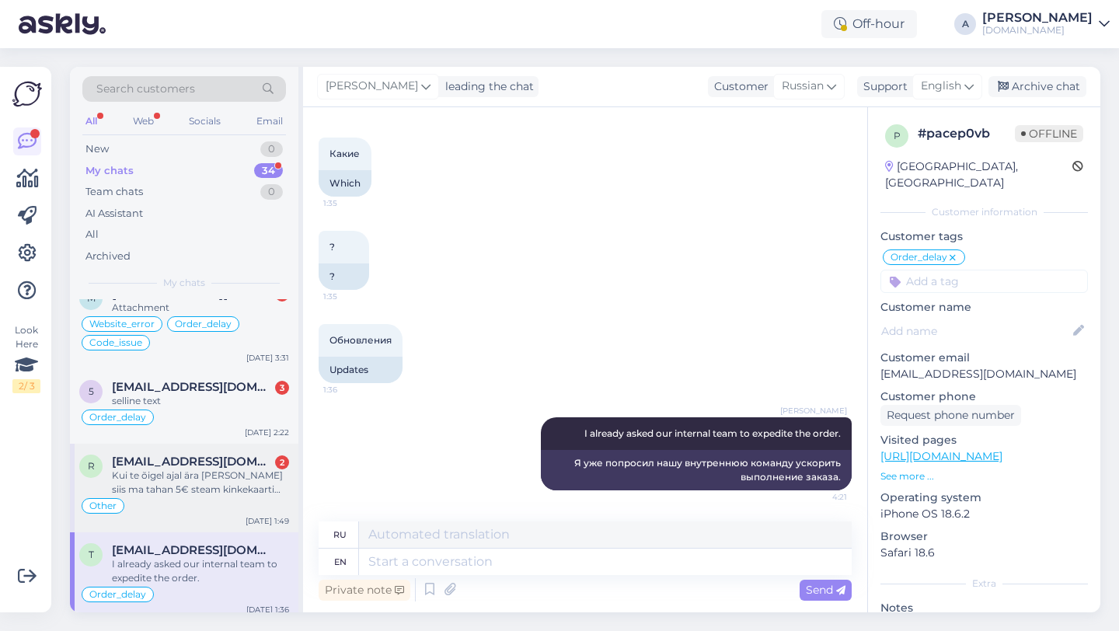
click at [211, 471] on div "Kui te õigel ajal ära [PERSON_NAME] siis ma tahan 5€ steam kinkekaarti veel" at bounding box center [200, 483] width 177 height 28
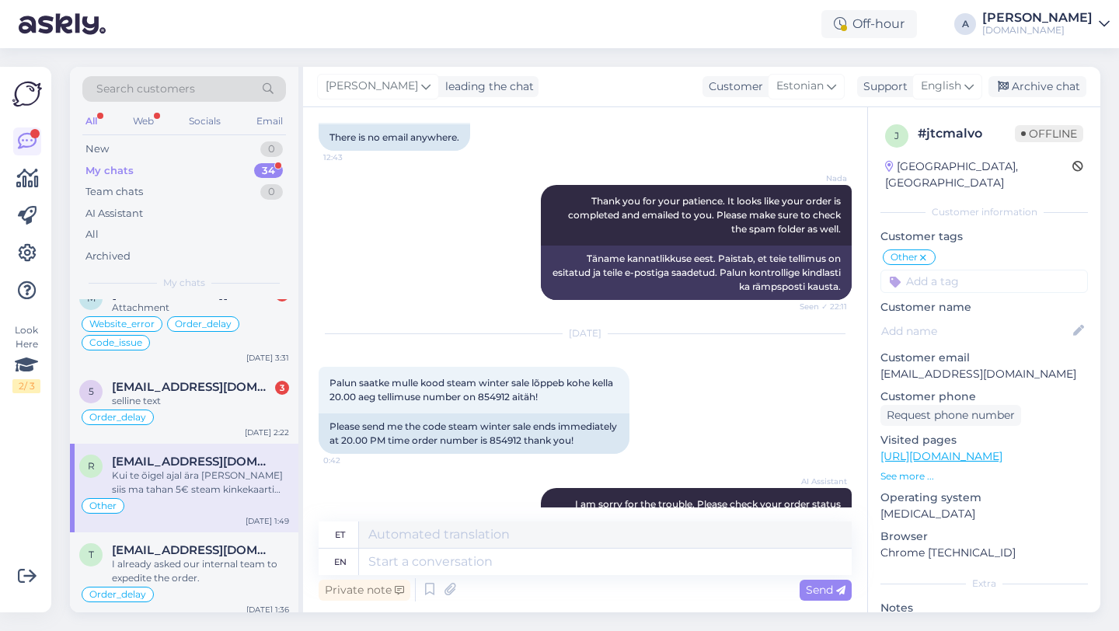
scroll to position [10221, 0]
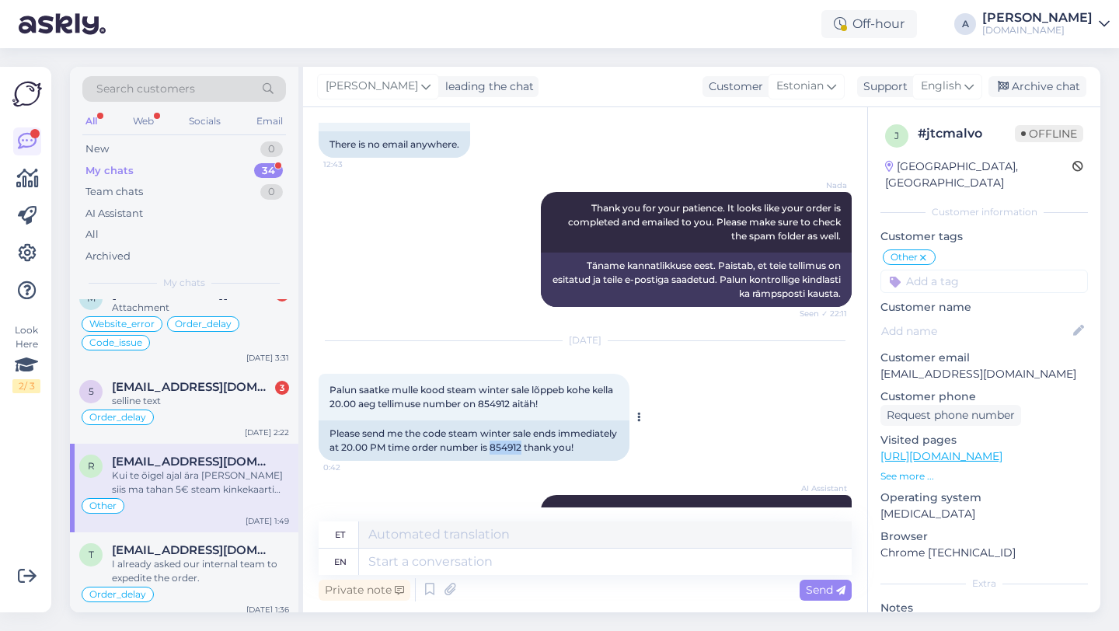
drag, startPoint x: 584, startPoint y: 408, endPoint x: 553, endPoint y: 409, distance: 31.1
click at [553, 420] on div "Please send me the code steam winter sale ends immediately at 20.00 PM time ord…" at bounding box center [474, 440] width 311 height 40
copy div "854912"
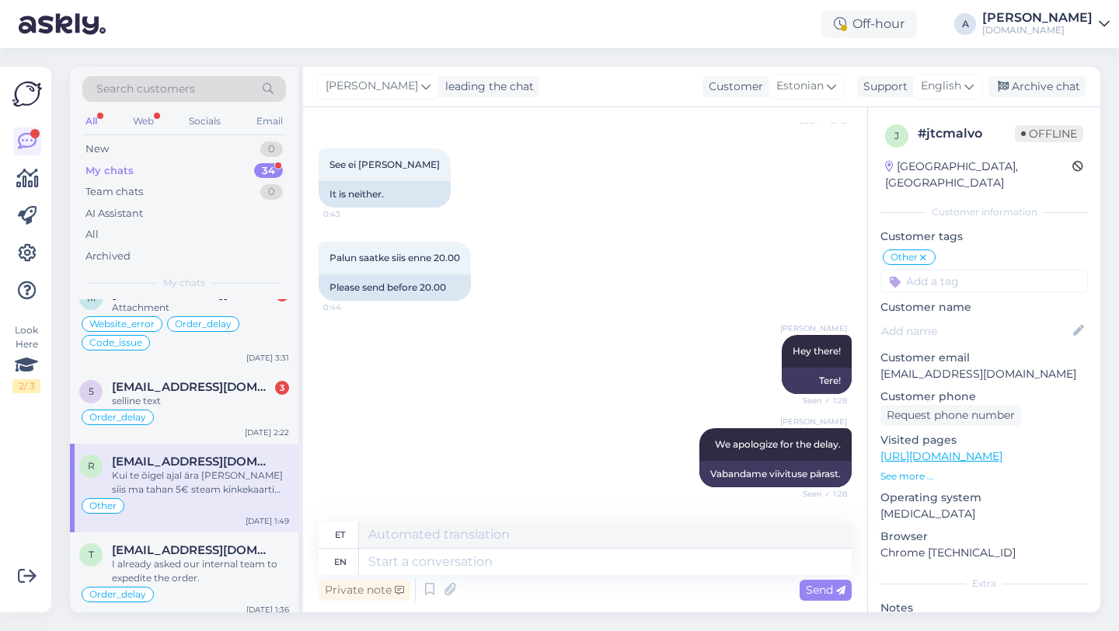
scroll to position [11180, 0]
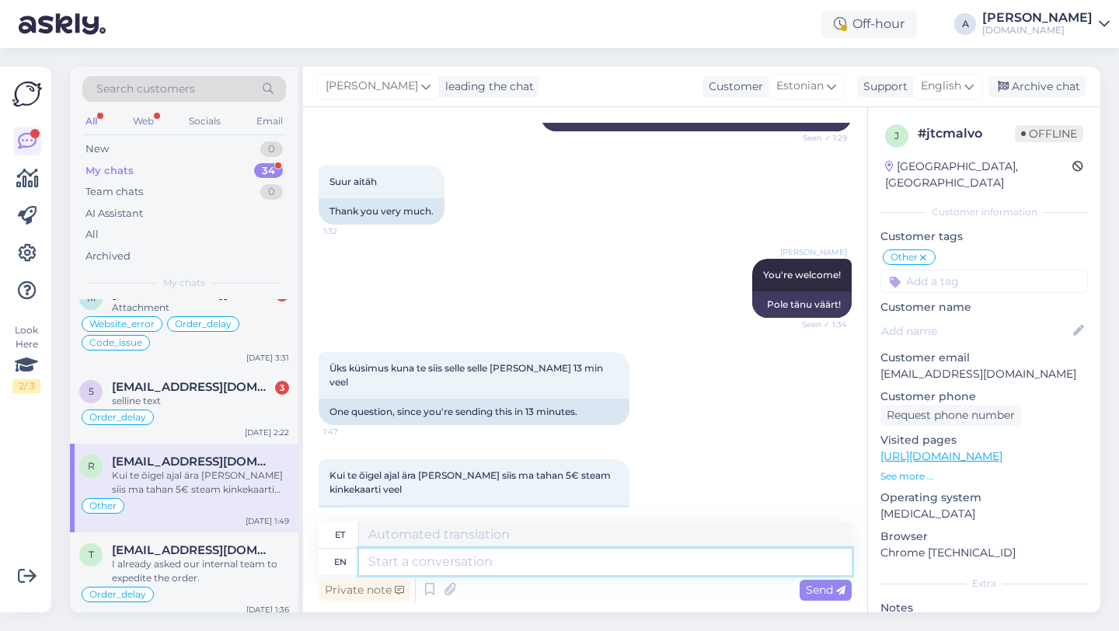
click at [421, 560] on textarea at bounding box center [605, 562] width 493 height 26
type textarea "Please be"
type textarea "Palun"
type textarea "Please be pati"
type textarea "Palun ole"
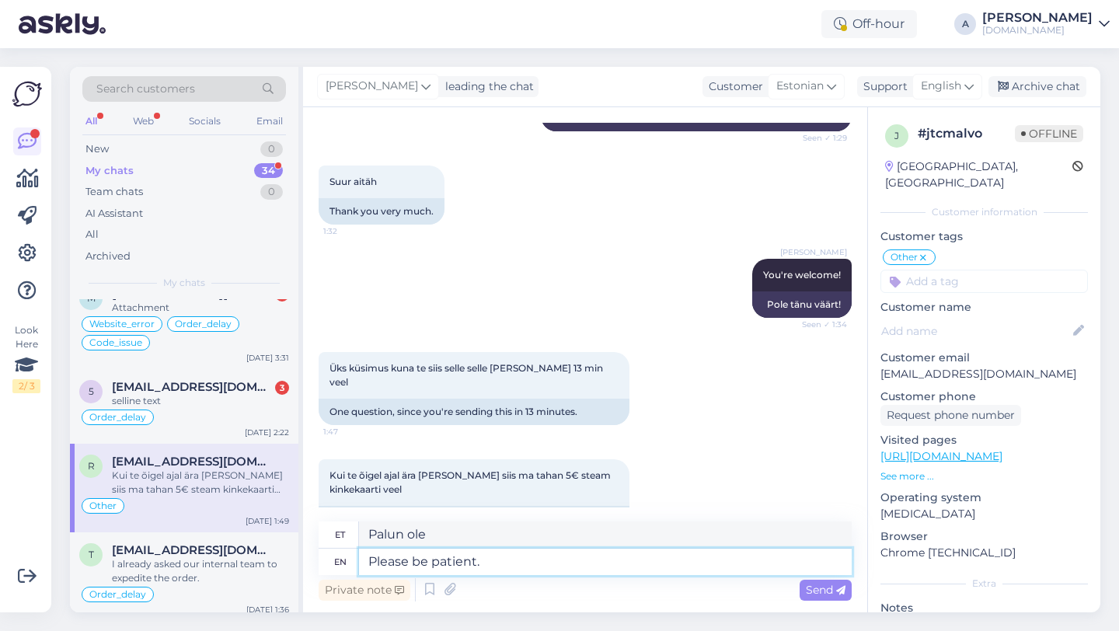
type textarea "Please be patient."
type textarea "Palun ole kannatlik."
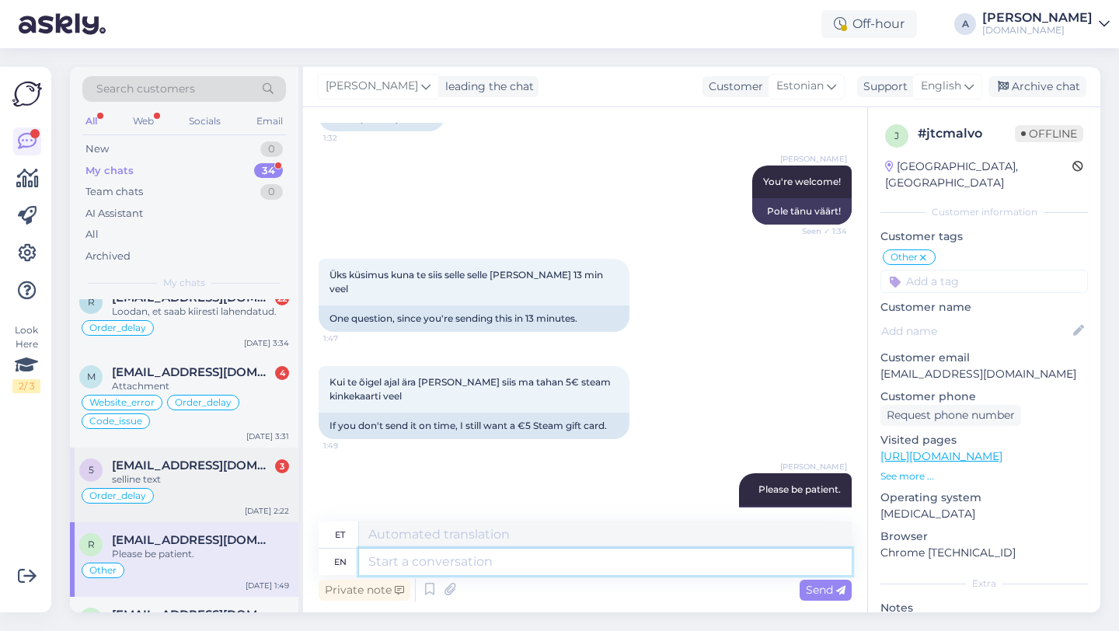
scroll to position [272, 0]
click at [201, 472] on div "selline text" at bounding box center [200, 479] width 177 height 14
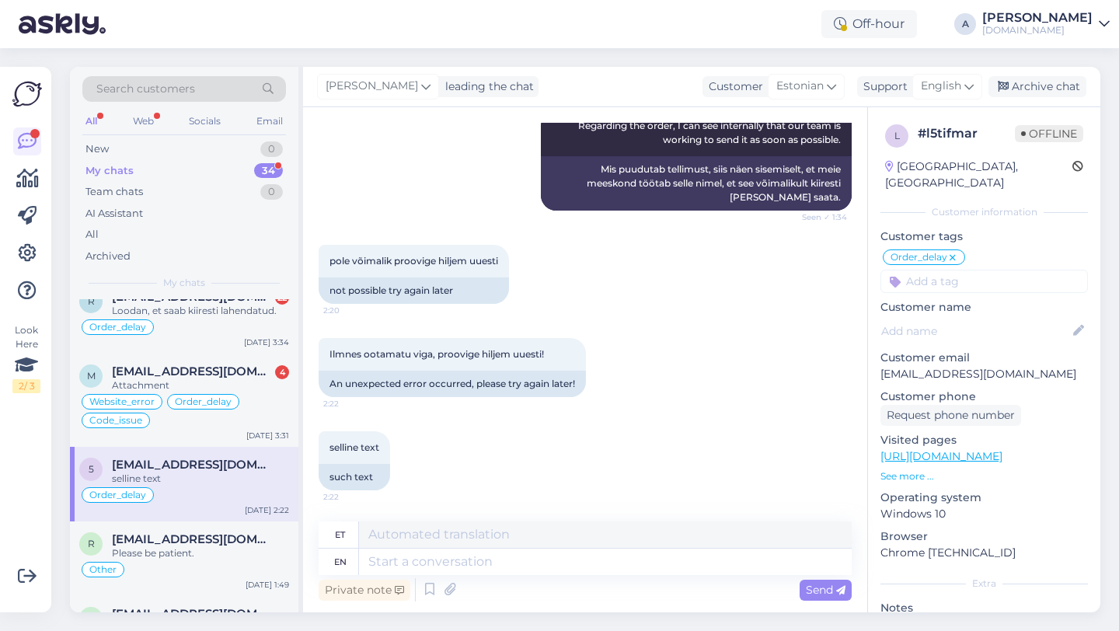
scroll to position [1203, 0]
click at [441, 567] on textarea at bounding box center [605, 562] width 493 height 26
type textarea "Did you"
type textarea "Tegi"
type textarea "Did you tr"
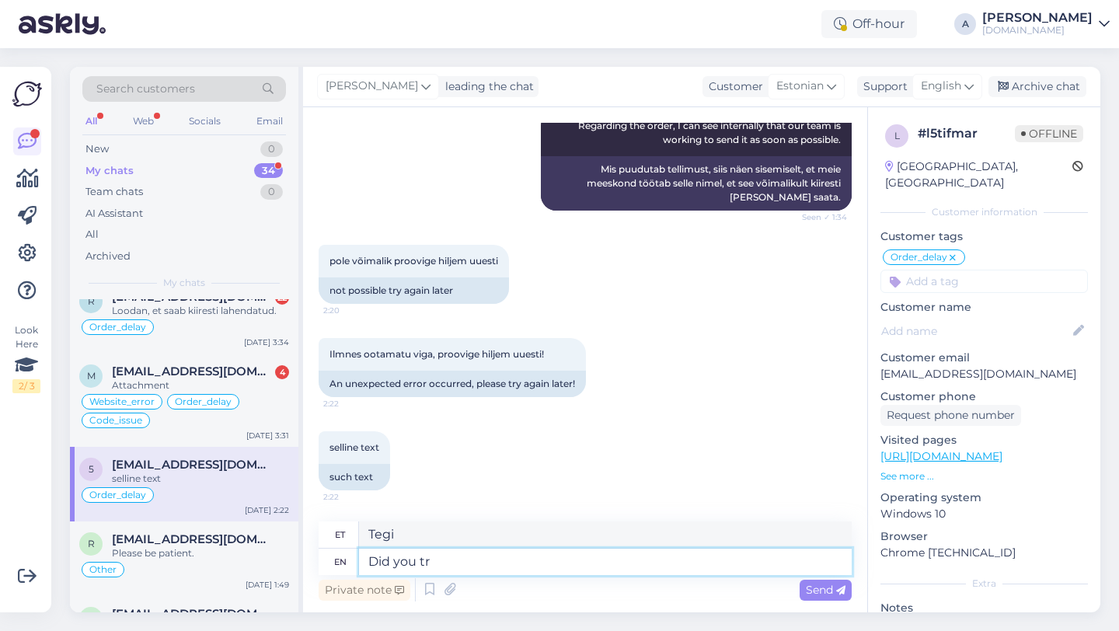
type textarea "Kas sa"
type textarea "Did you tried"
type textarea "Kas sa proovisid"
type textarea "Did you tried on another b"
type textarea "Kas sa proovisid teise peal"
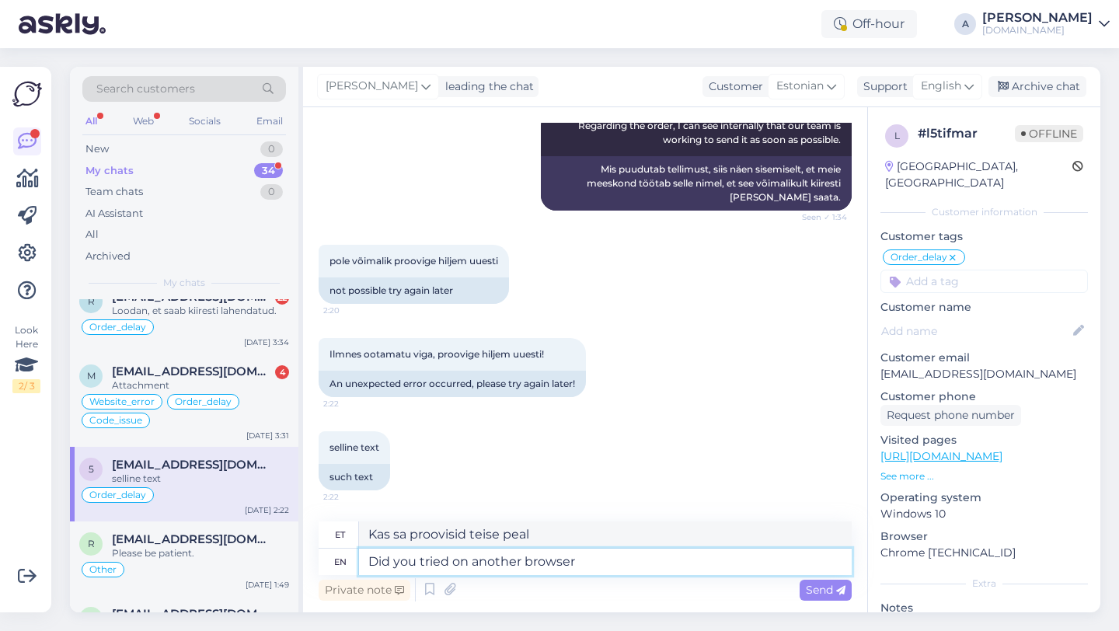
type textarea "Did you tried on another browser"
type textarea "Kas proovisid teises brauseris"
type textarea "Did you tried on another browser or in"
type textarea "Kas proovisid teises brauseris või"
type textarea "Did you tried on another browser or incognito mode"
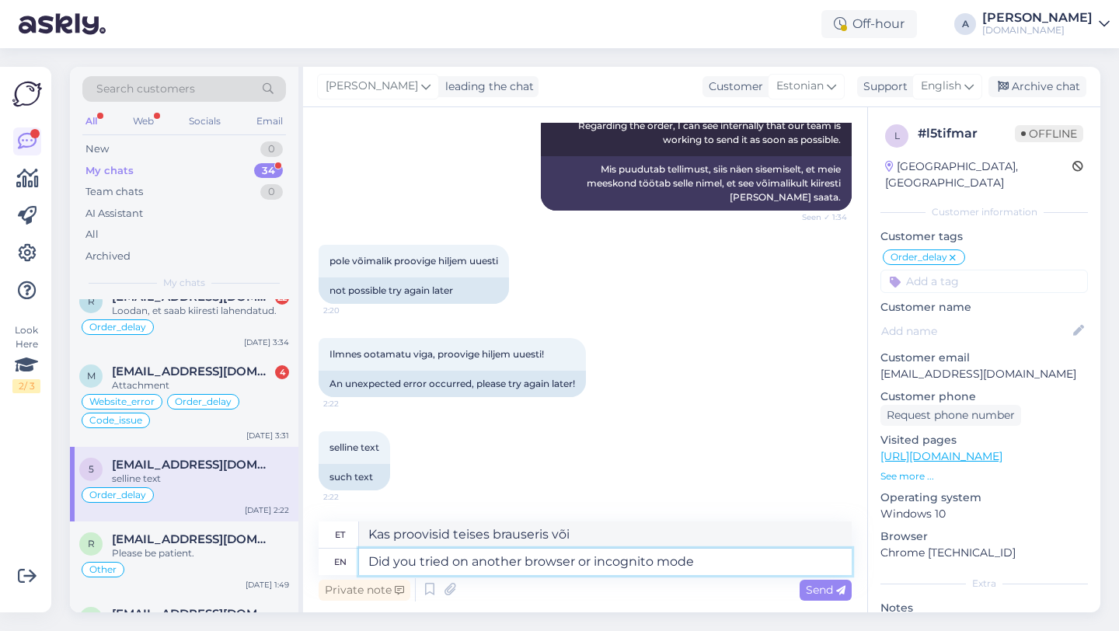
type textarea "Kas proovisid teises brauseris või inkognitorežiimis?"
type textarea "Did you tried on another browser or incognito mode?"
type textarea "Kas proovisid teises brauseris või inkognito režiimis?"
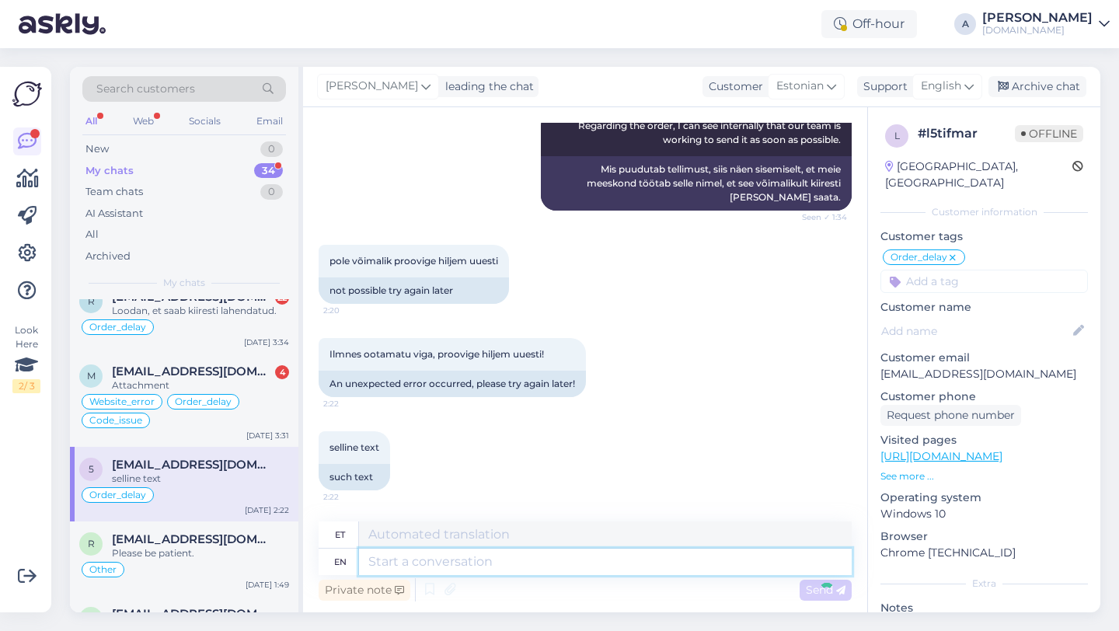
scroll to position [1296, 0]
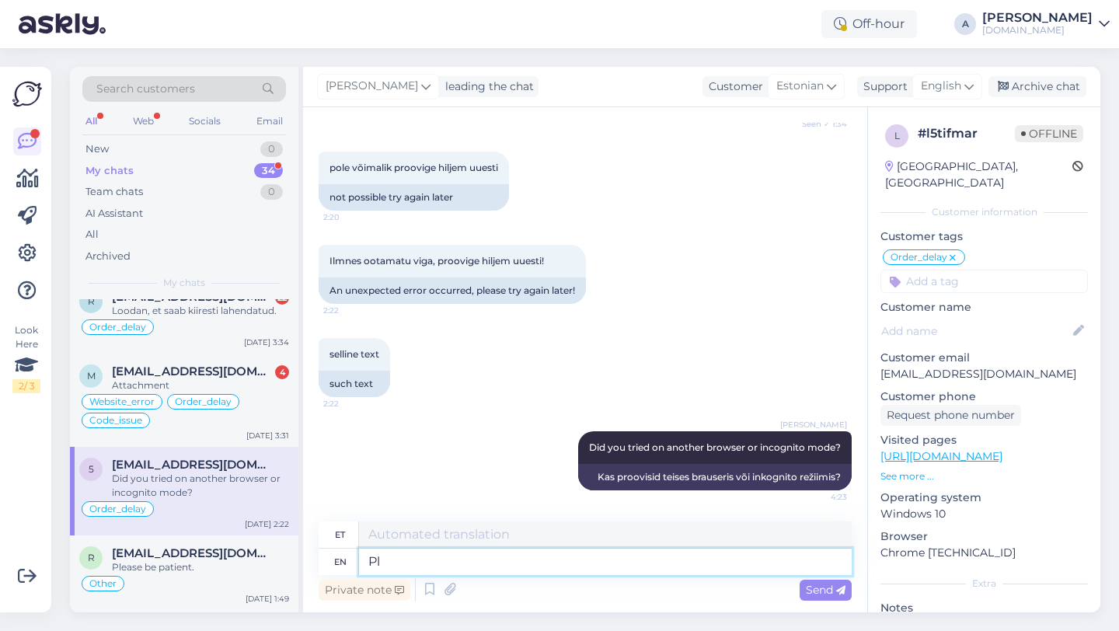
type textarea "P"
click at [177, 376] on span "[EMAIL_ADDRESS][DOMAIN_NAME]" at bounding box center [193, 371] width 162 height 14
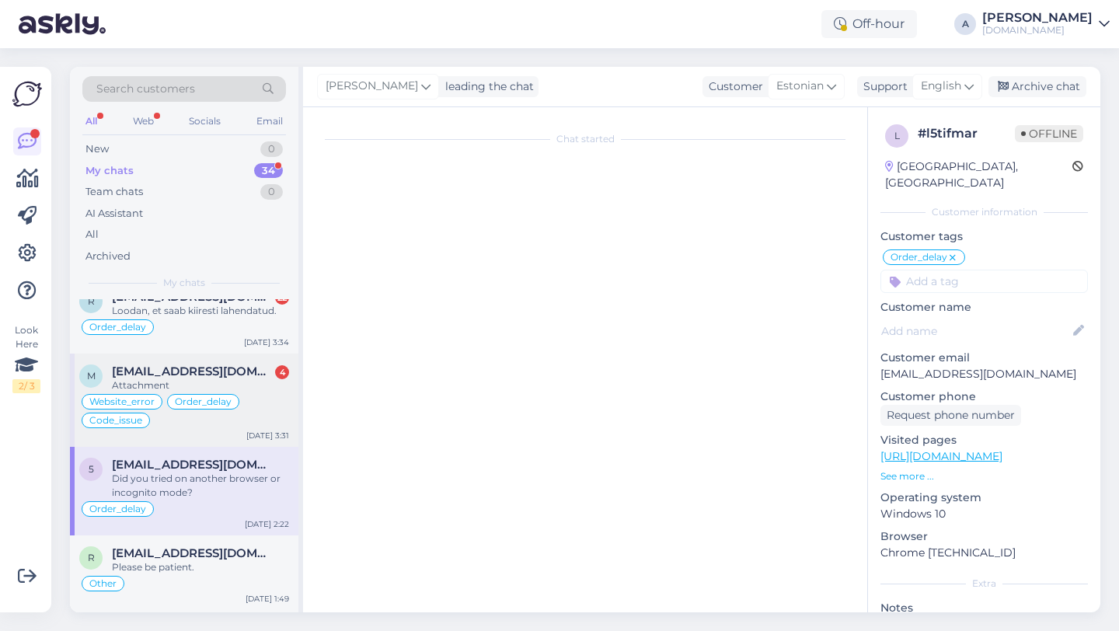
scroll to position [0, 0]
type textarea "Edastasin hd kande, ootab tagasimakset paar nädalat"
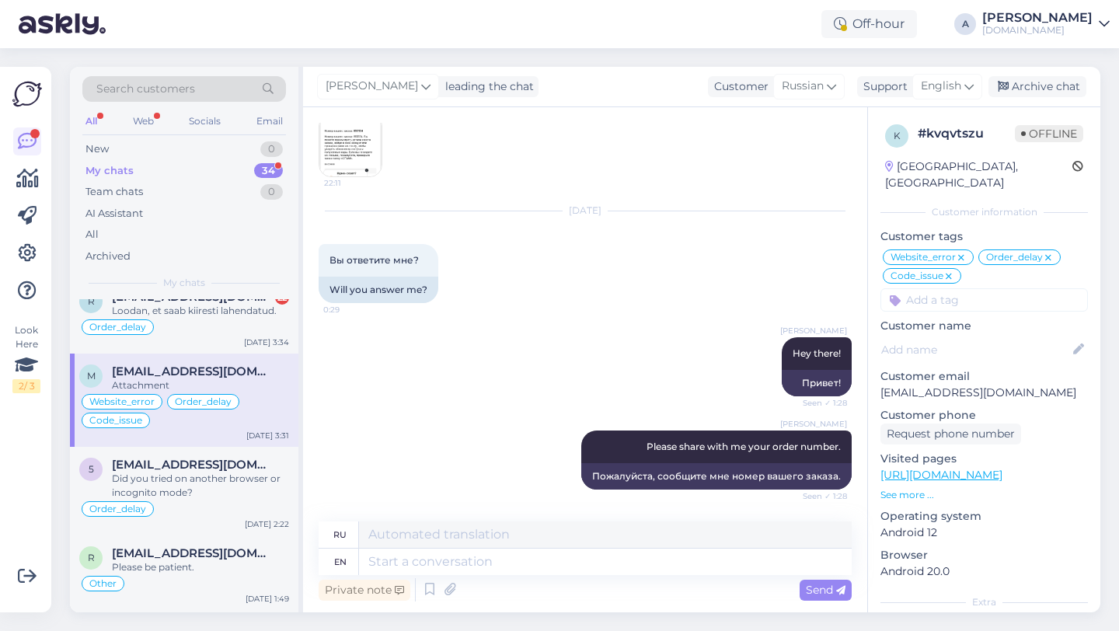
scroll to position [14225, 0]
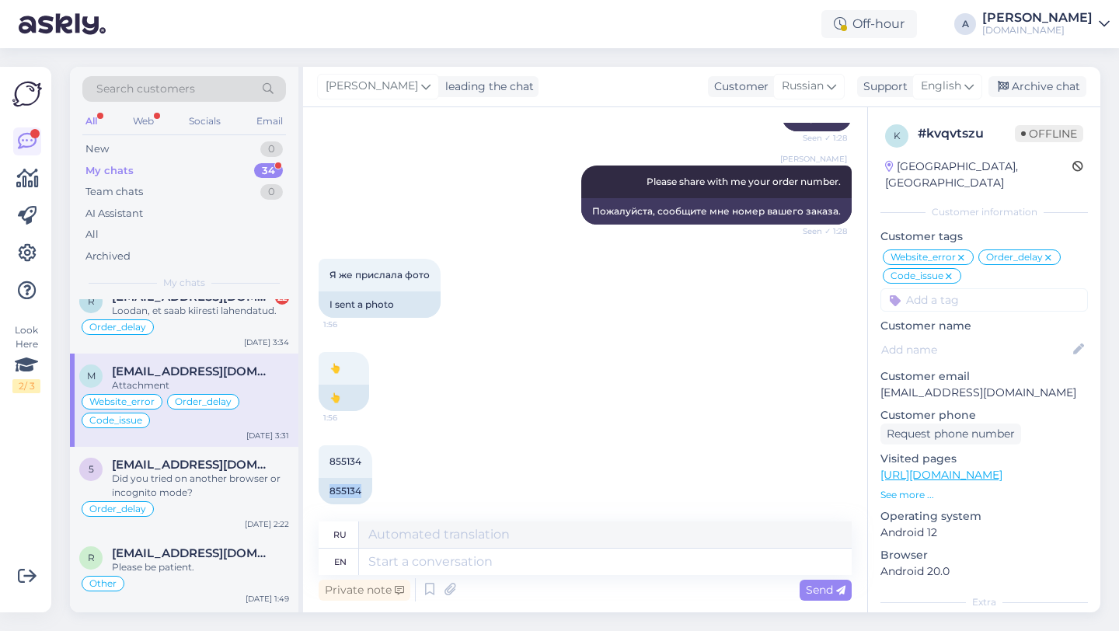
drag, startPoint x: 359, startPoint y: 479, endPoint x: 312, endPoint y: 466, distance: 49.0
click at [312, 466] on div "Chat started [DATE] [PERSON_NAME] We have confirmed your order and it will be c…" at bounding box center [585, 359] width 564 height 505
copy div "855134"
click at [424, 562] on textarea at bounding box center [605, 562] width 493 height 26
type textarea "O"
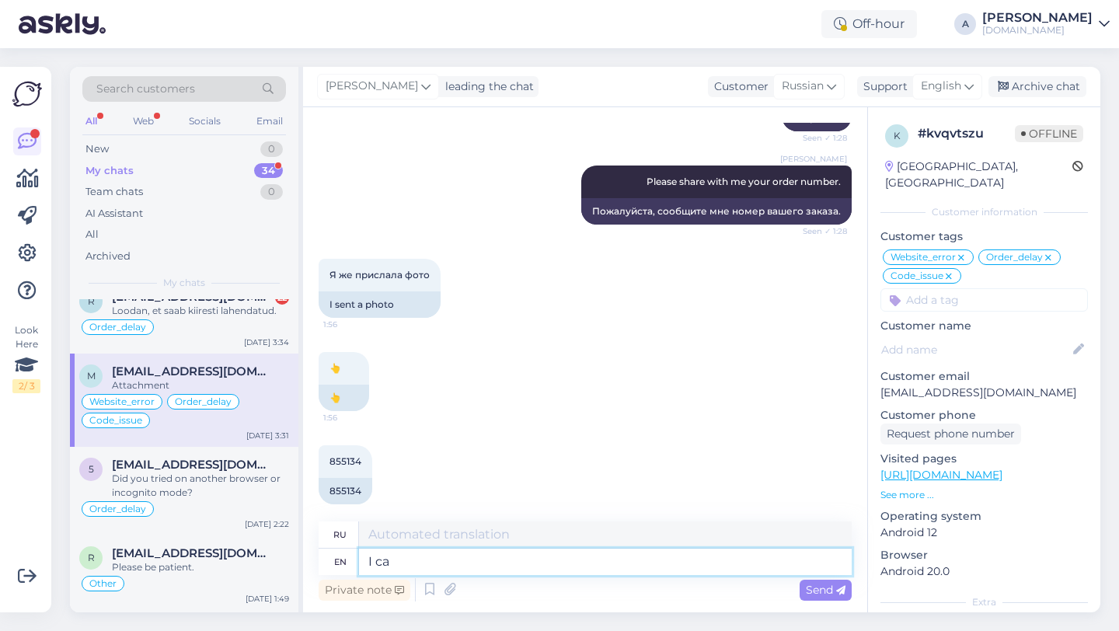
type textarea "I can"
type textarea "я"
type textarea "I can see"
type textarea "Я могу"
type textarea "I can see int"
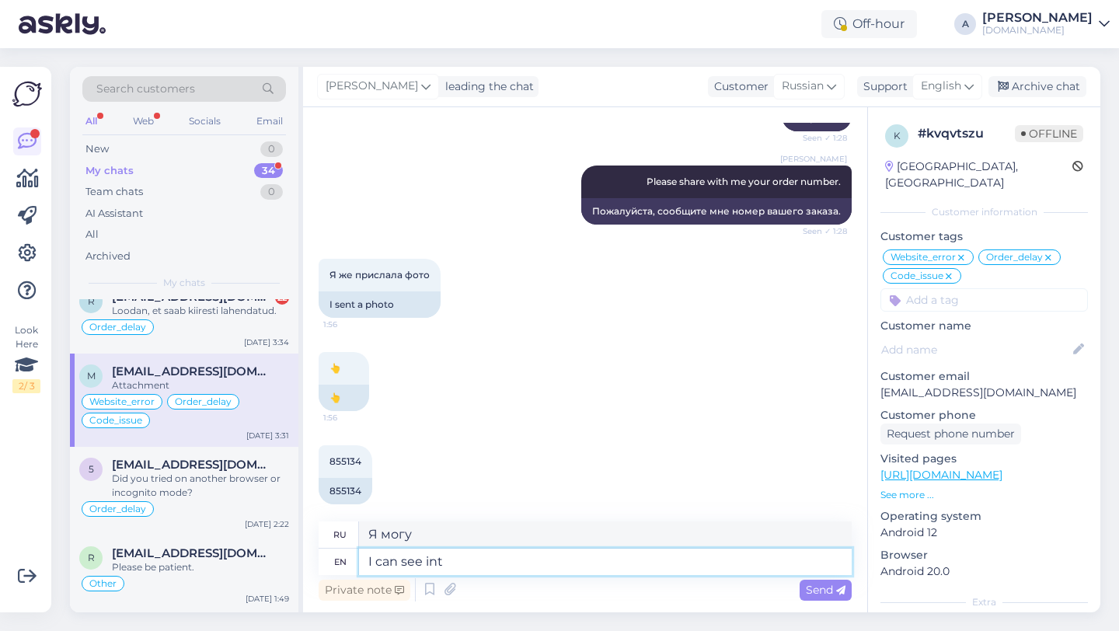
type textarea "я вижу"
type textarea "I can see internally that"
type textarea "Я вижу внутренне, что"
type textarea "I can see internally that our team"
type textarea "Я вижу внутренне, что наши"
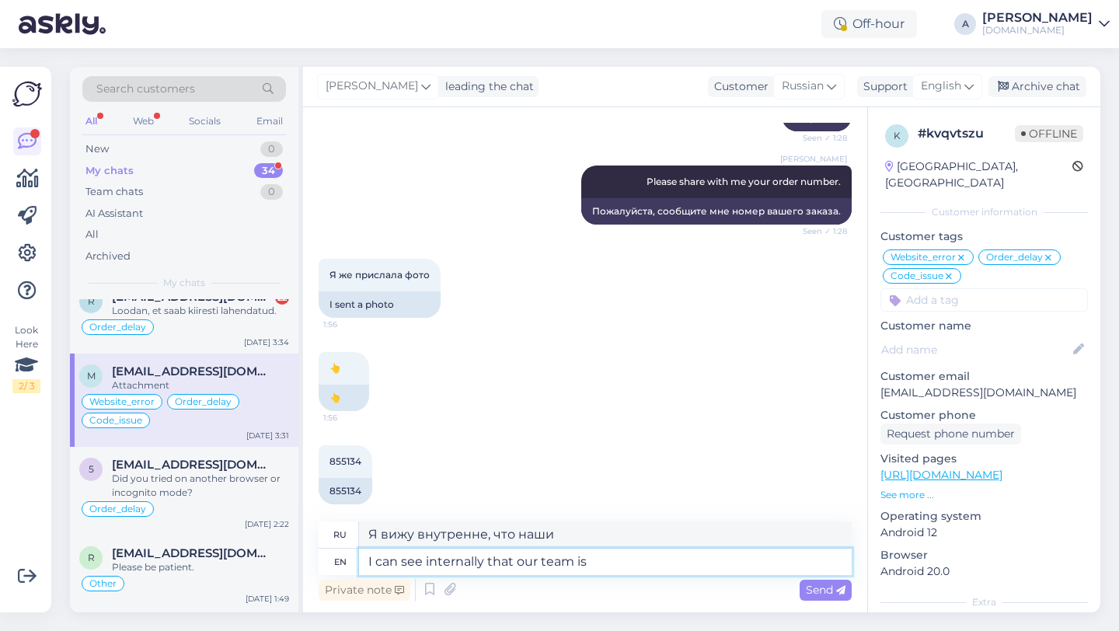
type textarea "I can see internally that our team is"
type textarea "Я вижу, что внутри нашей команды"
type textarea "I can see internally that our team is wo"
type textarea "Я вижу, что внутри наша команда"
type textarea "I can see internally that our team is working to se"
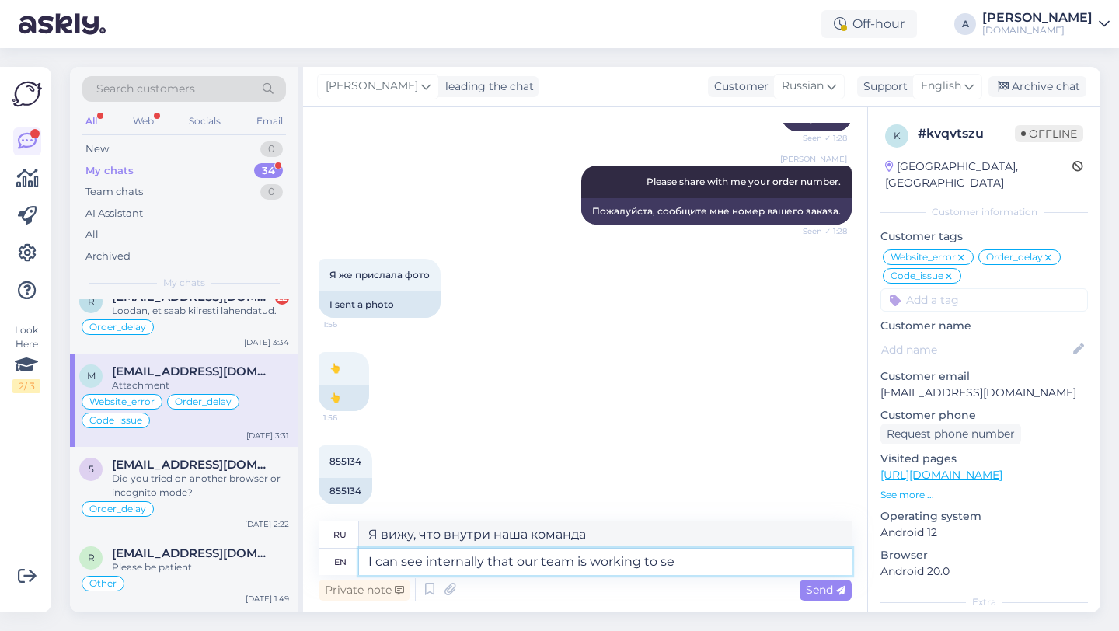
type textarea "Я вижу, что наша команда работает"
type textarea "I can see internally that our team is working to send"
type textarea "Я вижу, что наша команда работает над тем, чтобы"
type textarea "I can see internally that our team is working to send it as"
type textarea "Я вижу, что наша команда работает над тем, чтобы отправить"
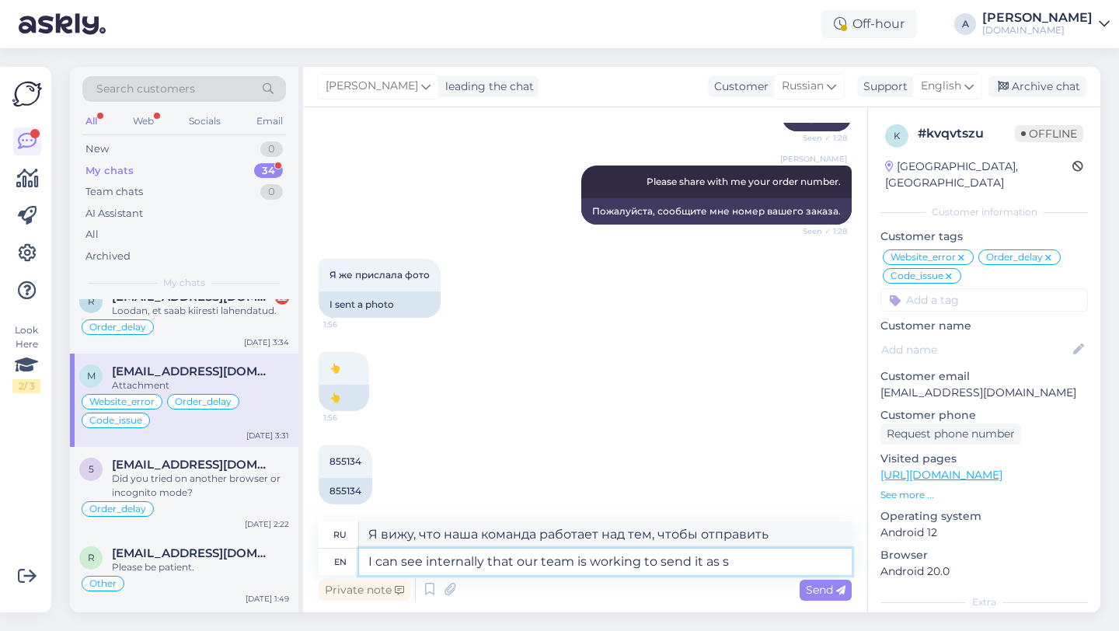
type textarea "I can see internally that our team is working to send it as so"
type textarea "Я вижу, что наша команда работает над тем, чтобы отправить его."
type textarea "I can see internally that our team is working to send it as [PERSON_NAME]"
type textarea "Я вижу, что наша команда работает над тем, чтобы отправить его как можно скорее."
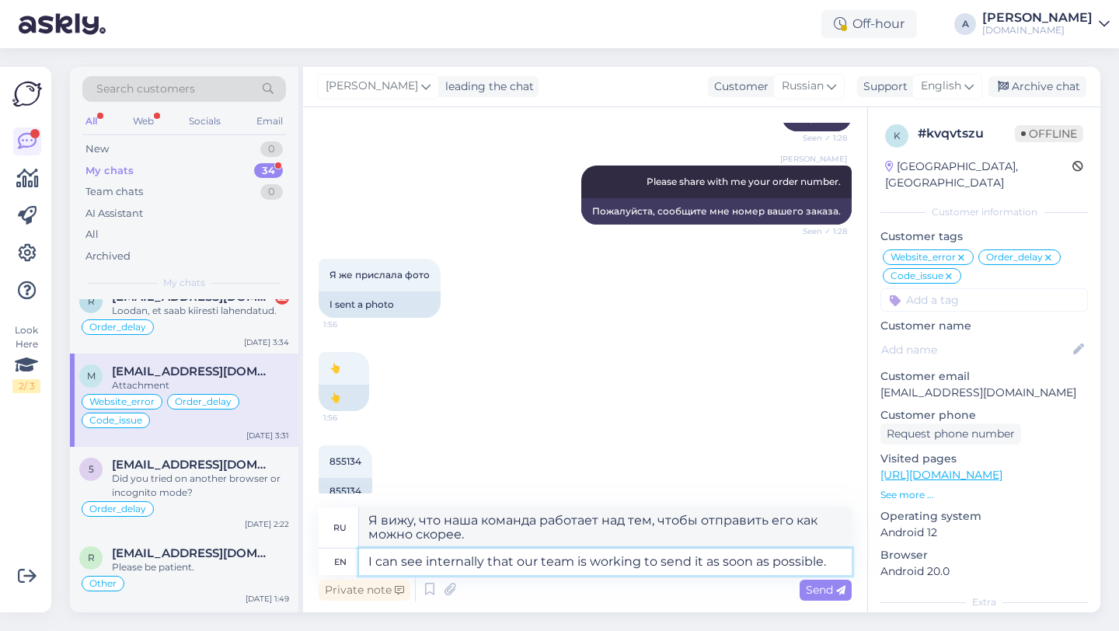
type textarea "I can see internally that our team is working to send it as soon as possible."
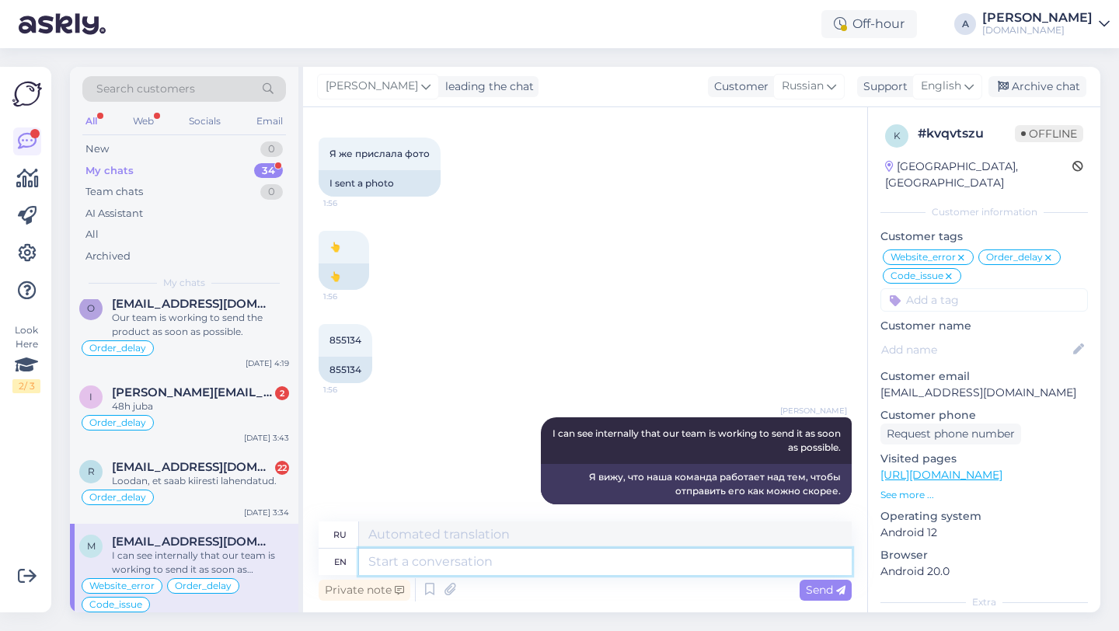
scroll to position [99, 0]
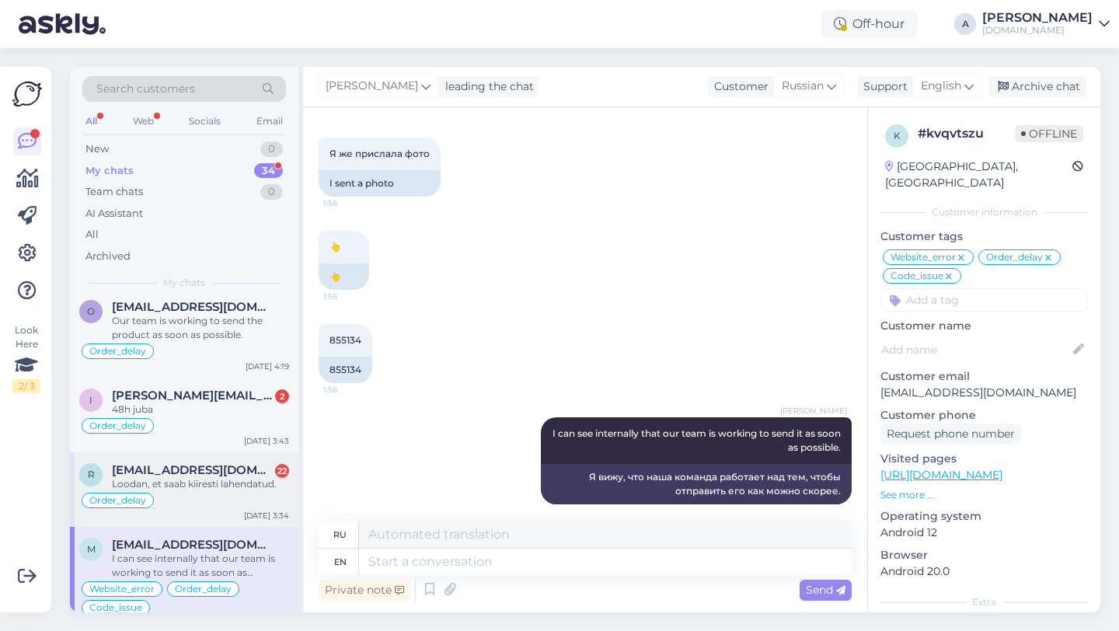
click at [195, 494] on div "Order_delay" at bounding box center [184, 500] width 210 height 19
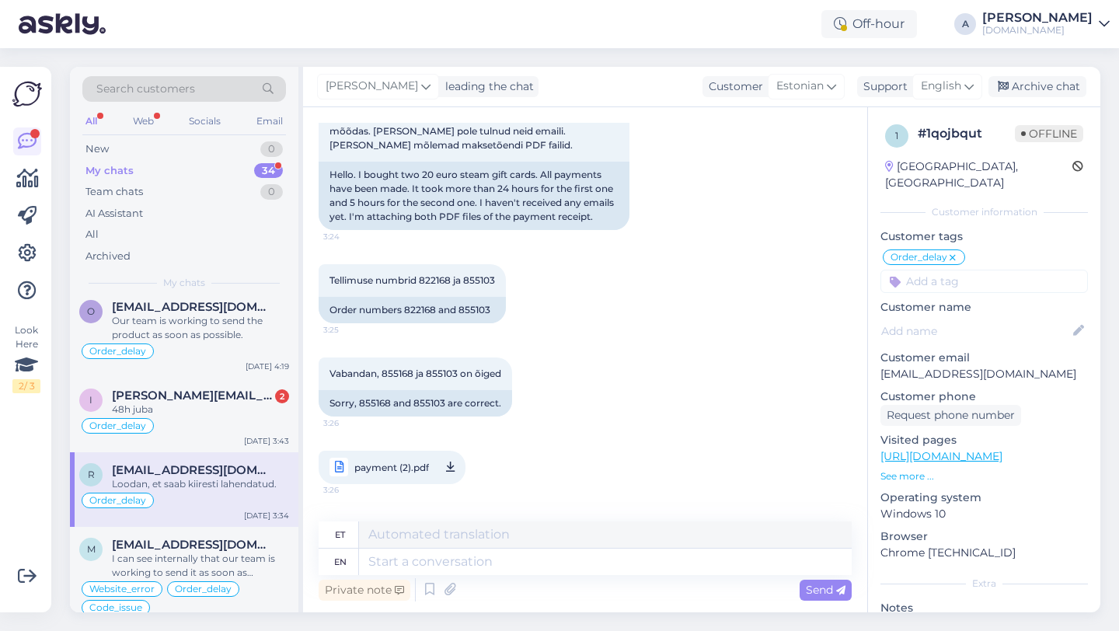
scroll to position [1543, 0]
drag, startPoint x: 440, startPoint y: 279, endPoint x: 404, endPoint y: 283, distance: 36.0
click at [404, 296] on div "Order numbers 822168 and 855103" at bounding box center [412, 309] width 187 height 26
copy div "822168"
drag, startPoint x: 494, startPoint y: 280, endPoint x: 462, endPoint y: 283, distance: 32.8
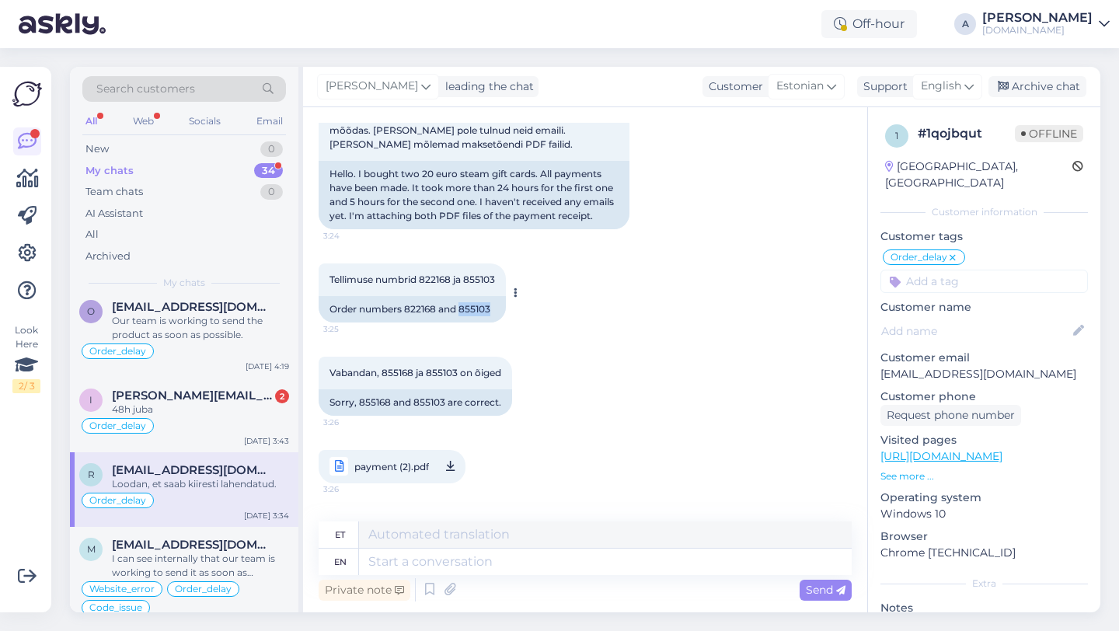
click at [462, 296] on div "Order numbers 822168 and 855103" at bounding box center [412, 309] width 187 height 26
copy div "855103"
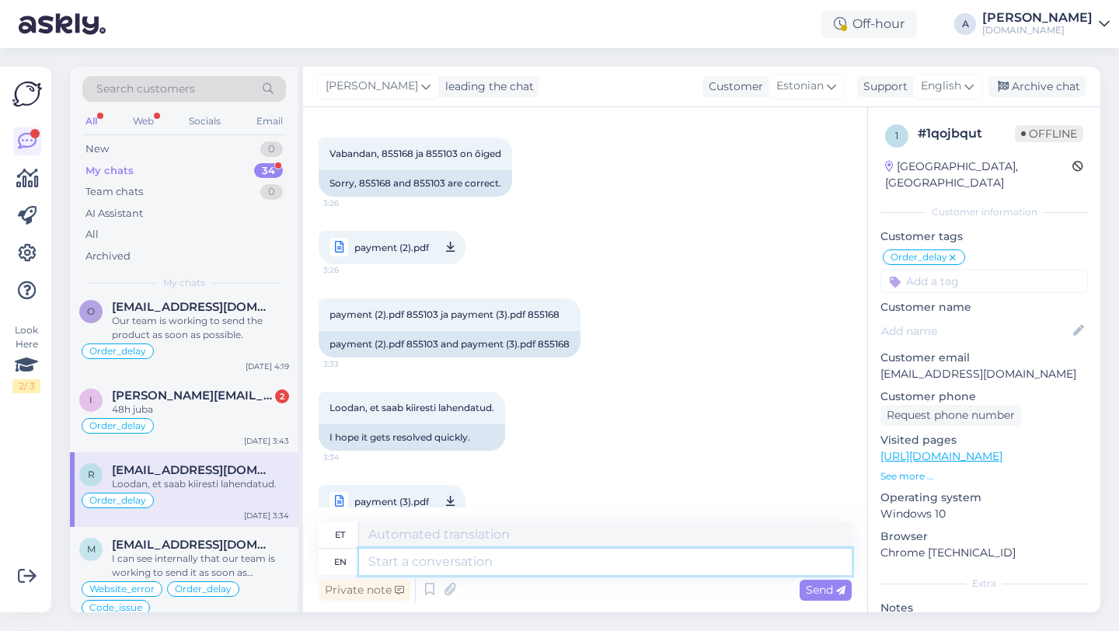
click at [417, 569] on textarea at bounding box center [605, 562] width 493 height 26
type textarea "O"
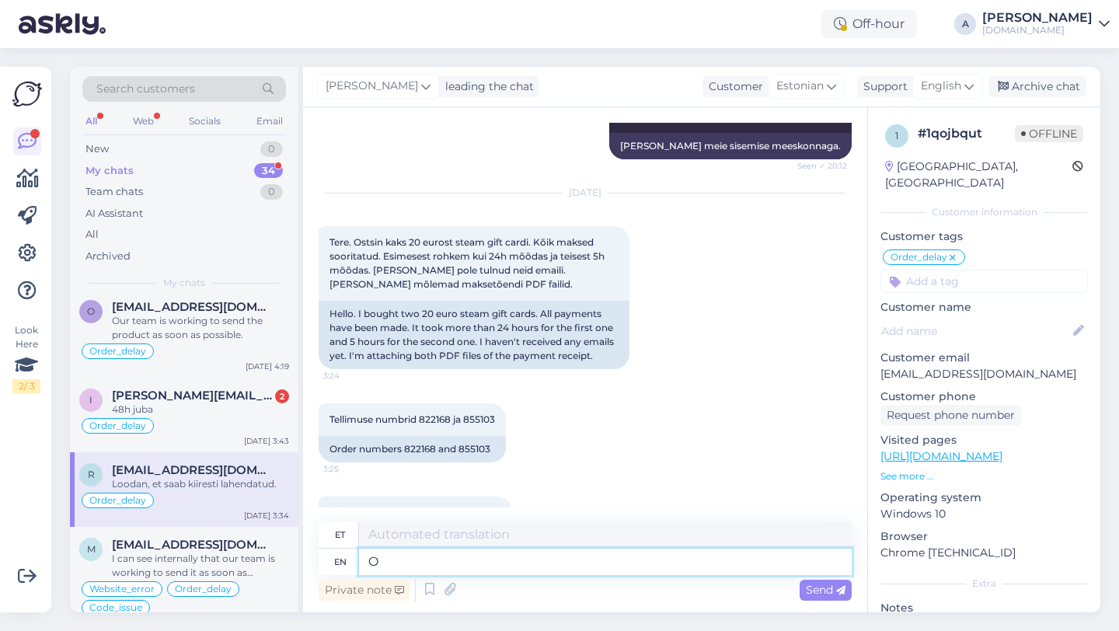
type textarea "O"
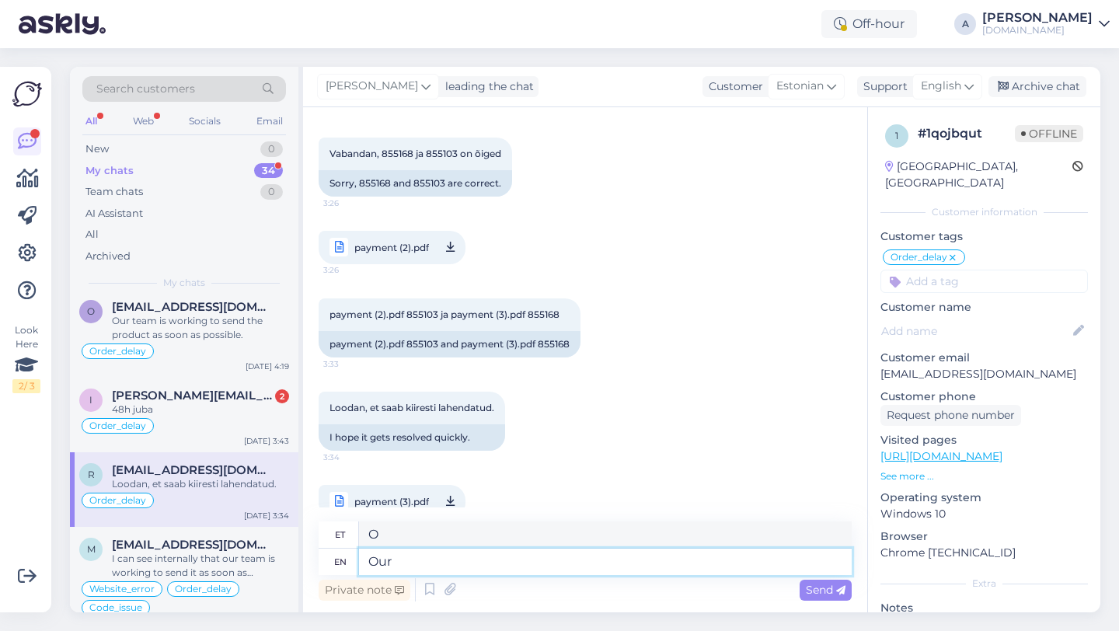
type textarea "Our"
type textarea "Meie"
type textarea "Our team i"
type textarea "Meie meeskond"
type textarea "Our team is wo"
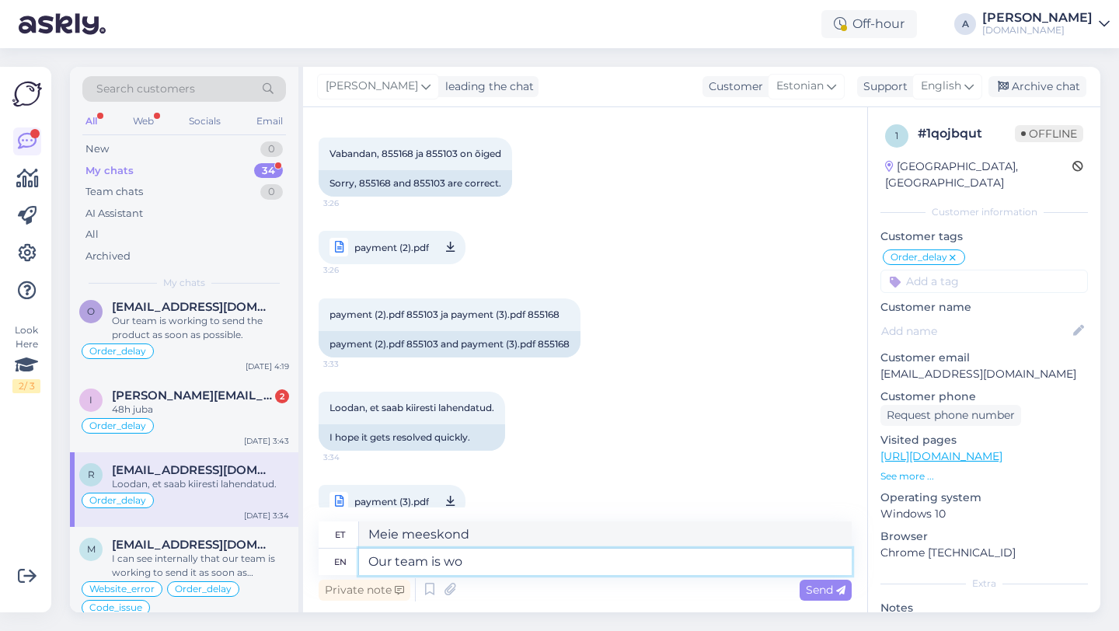
type textarea "Meie meeskond on"
type textarea "Our team is working to sen"
type textarea "Meie meeskond töötab"
type textarea "Our team is working to send"
type textarea "Meie meeskond töötab selle nimel, et"
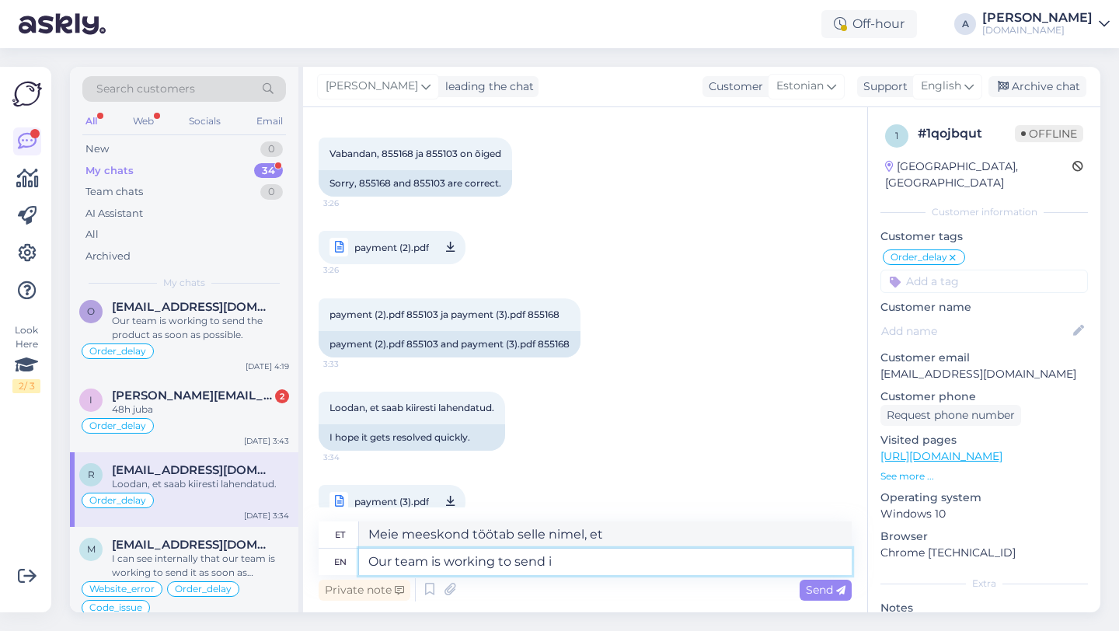
type textarea "Our team is working to send it"
type textarea "Meie meeskond töötab selle nimel, et saata"
type textarea "Our team is working to send it as s"
type textarea "Meie meeskond töötab selle saatmise nimel"
type textarea "Our team is working to send it as sp"
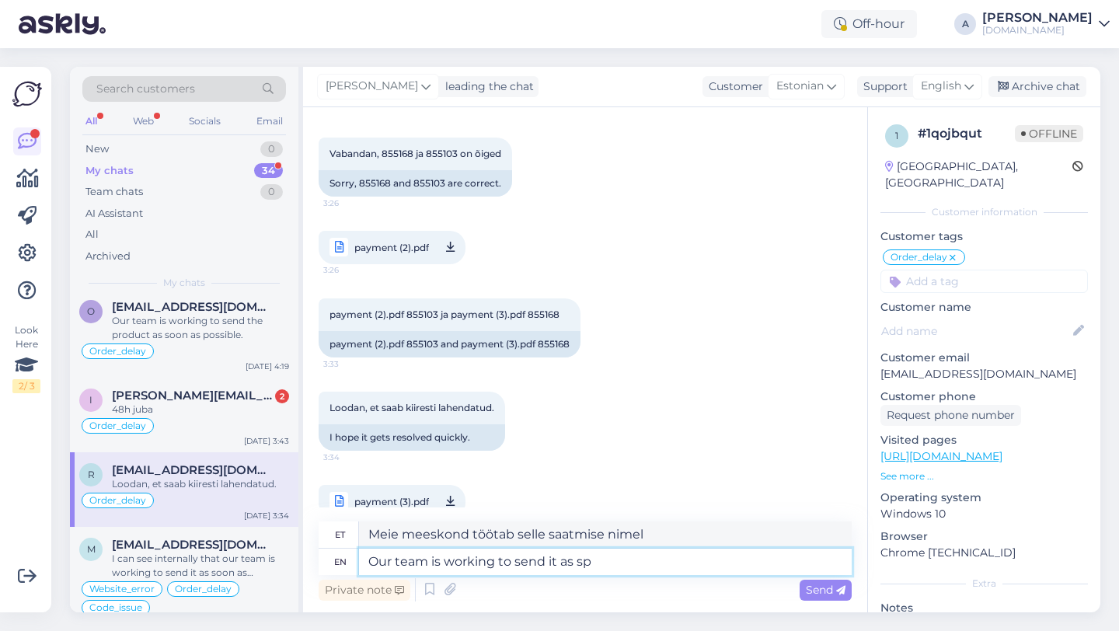
type textarea "Meie meeskond töötab selle nimel, et see saata järgmiselt"
type textarea "Our team is working to send it as soon as po"
type textarea "Meie meeskond töötab selle nimel, et see võimalikult kiiresti saata"
type textarea "Our team is working to send it as soon as poss"
type textarea "Meie meeskond töötab selle nimel, et see niipea kui võimalik saata."
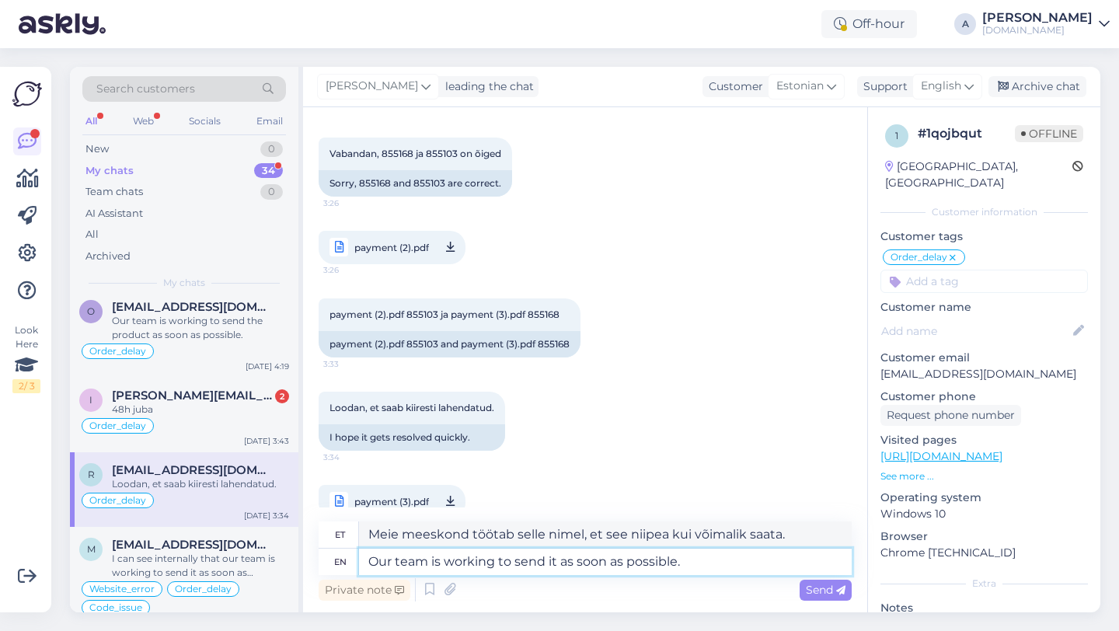
type textarea "Our team is working to send it as soon as possible."
type textarea "Meie meeskond töötab selle nimel, et see võimalikult kiiresti ära saata."
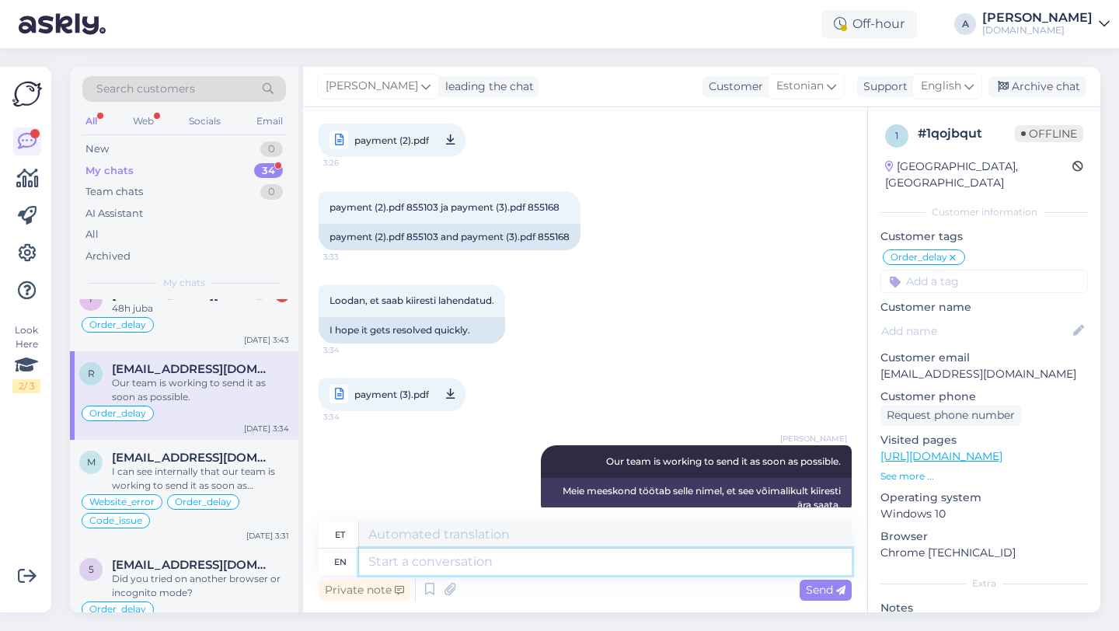
scroll to position [115, 0]
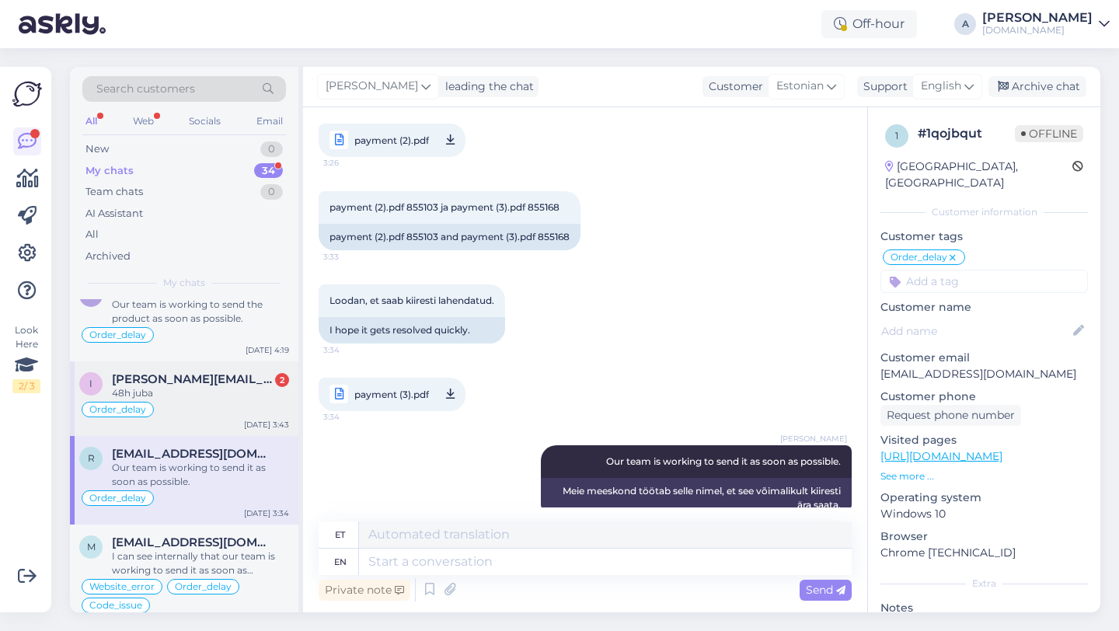
click at [228, 396] on div "48h juba" at bounding box center [200, 393] width 177 height 14
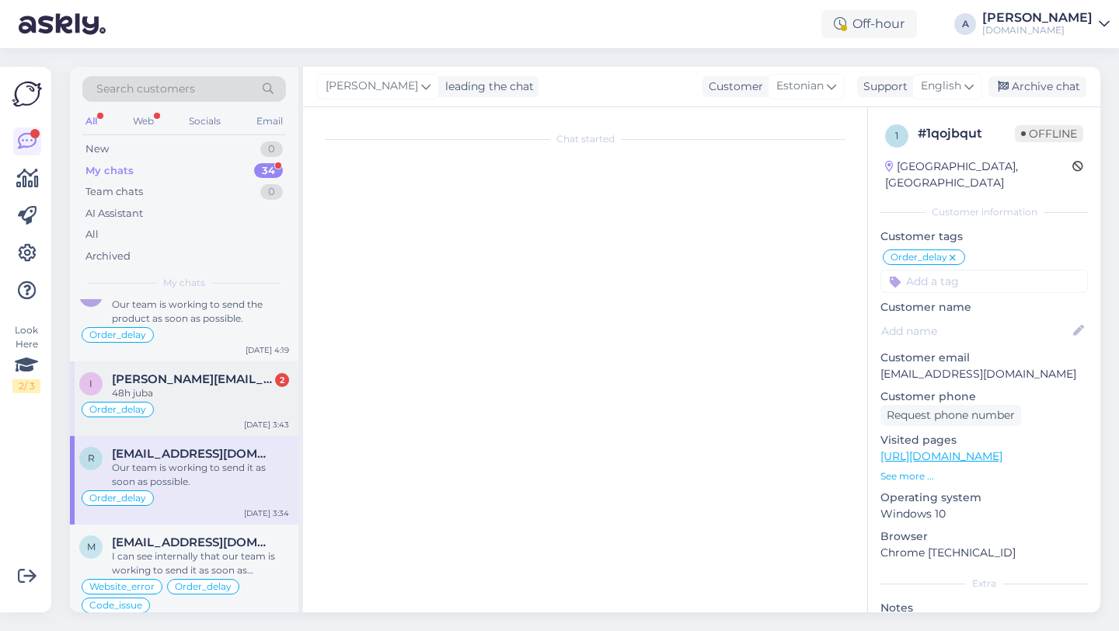
scroll to position [2222, 0]
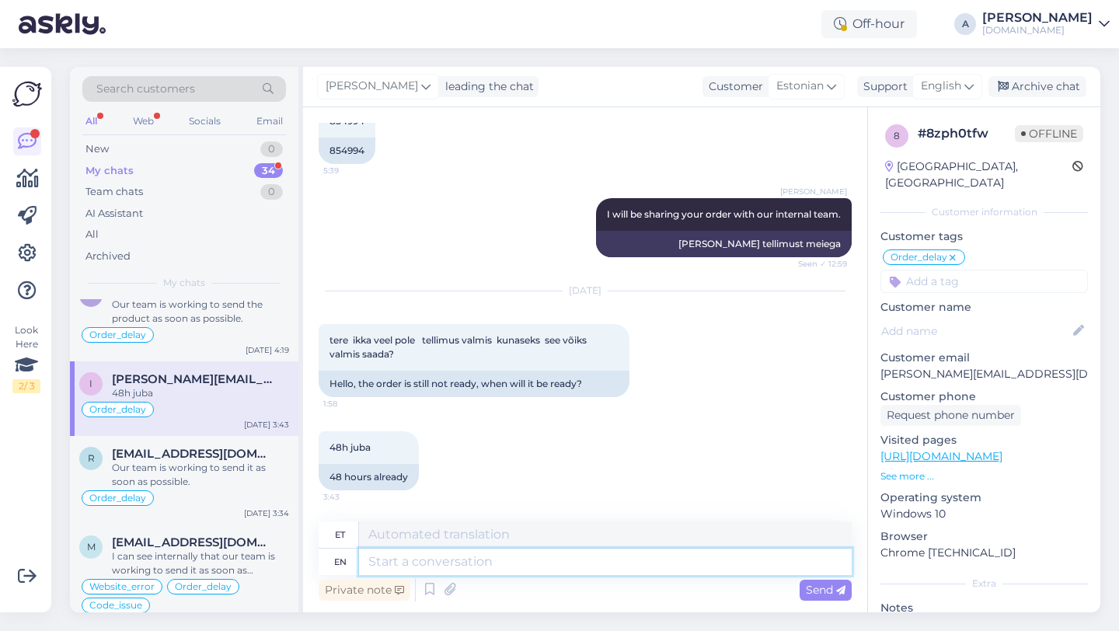
click at [382, 556] on textarea at bounding box center [605, 562] width 493 height 26
type textarea "Our team"
type textarea "Meie meeskond"
type textarea "O"
type textarea "Meie"
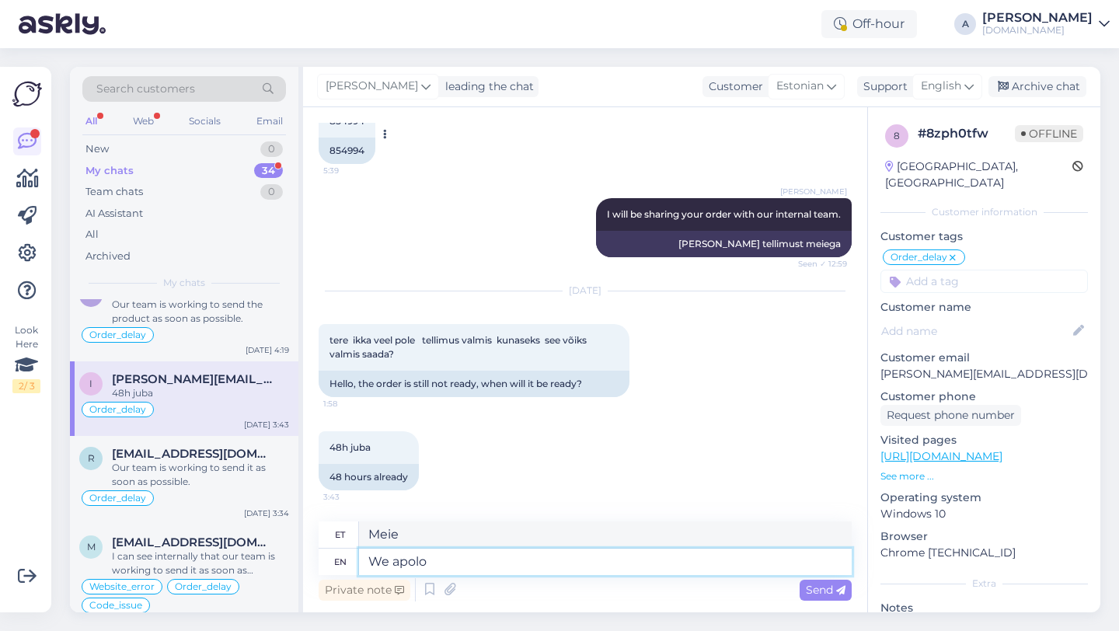
type textarea "We apolo"
type textarea "Me vabandame"
drag, startPoint x: 364, startPoint y: 152, endPoint x: 319, endPoint y: 150, distance: 45.1
click at [319, 150] on div "854994" at bounding box center [347, 151] width 57 height 26
copy div "854994"
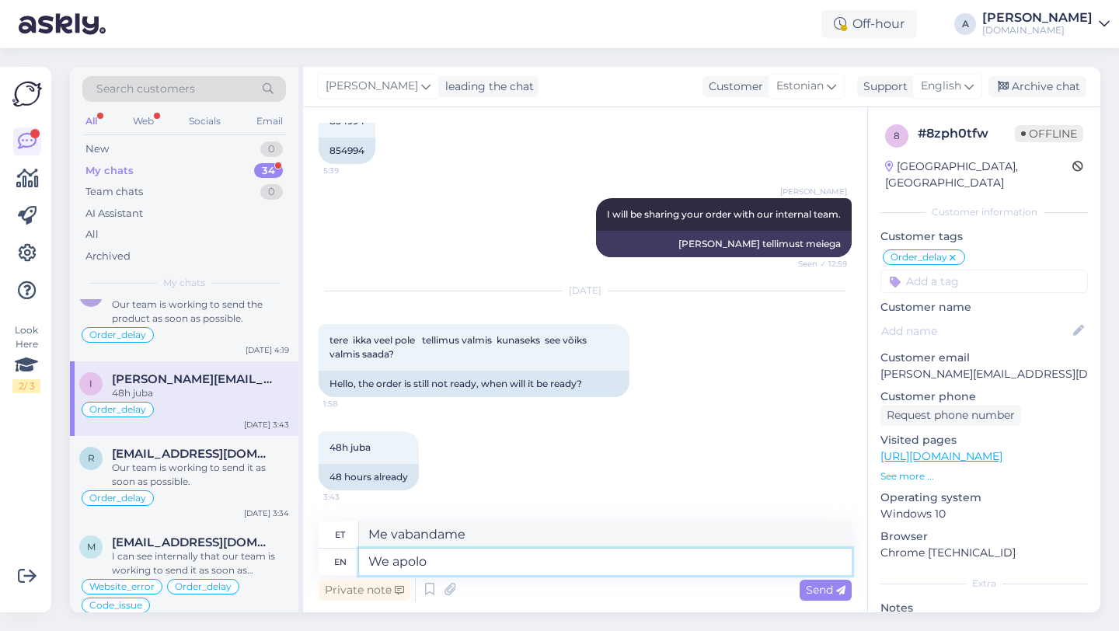
click at [469, 563] on textarea "We apolo" at bounding box center [605, 562] width 493 height 26
type textarea "We apologize foe"
type textarea "Vabandame"
type textarea "We apologize foe the"
type textarea "Vabandame vaenlase ees"
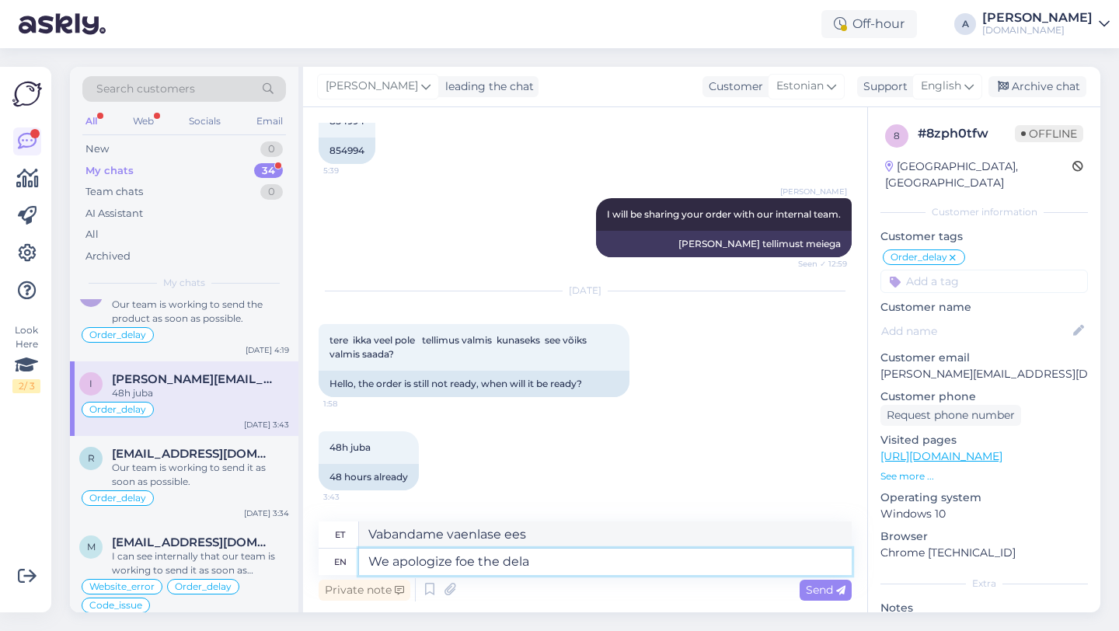
type textarea "We apologize foe the delay"
type textarea "Palume vabandust ees"
type textarea "We apologize foe the delay."
type textarea "Vabandame viivituse pärast."
type textarea "We apologize foe"
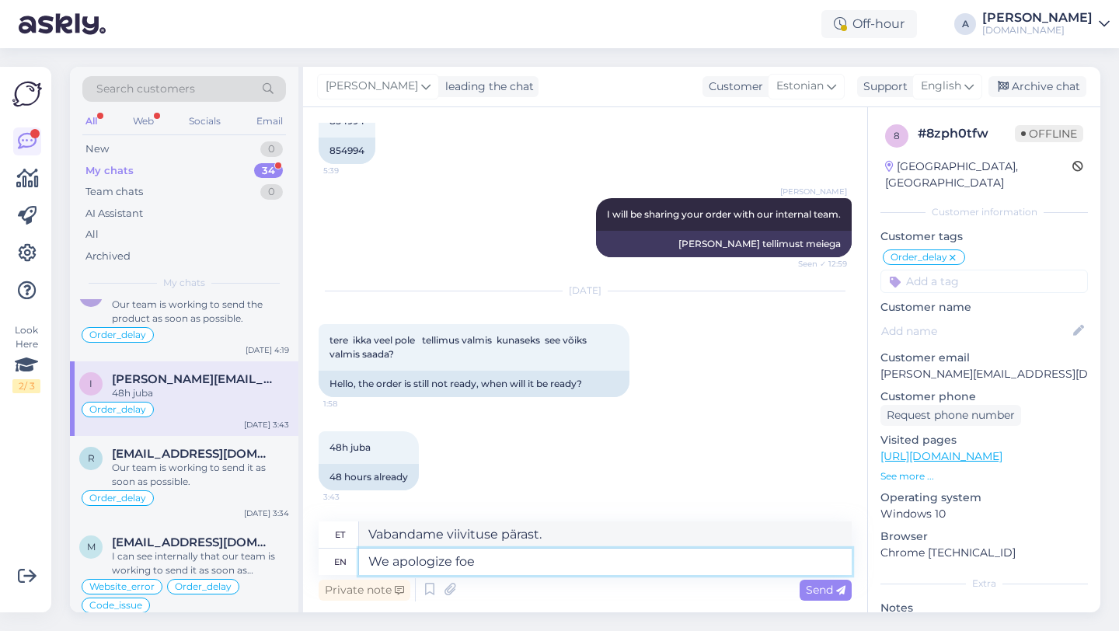
type textarea "Palume vabandust ees"
type textarea "We apologize fo"
type textarea "Vabandame vaenlase ees"
type textarea "We apologize for th"
type textarea "Vabandame"
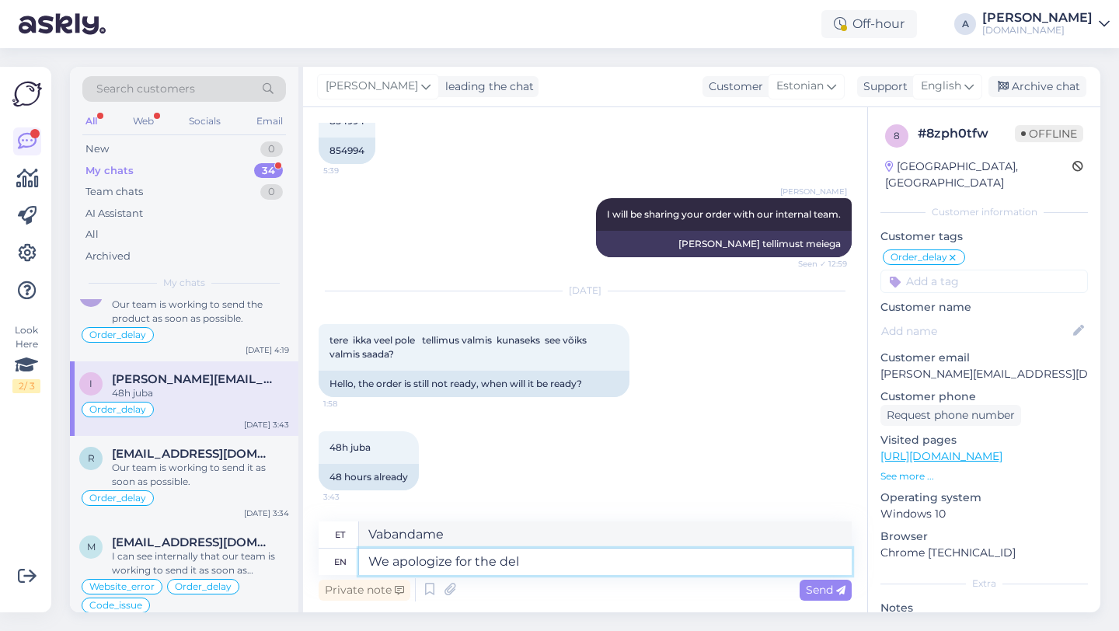
type textarea "We apologize for the dela"
type textarea "Vabandame selle pärast"
type textarea "We apologize for the delay."
type textarea "Vabandame viivituse pärast."
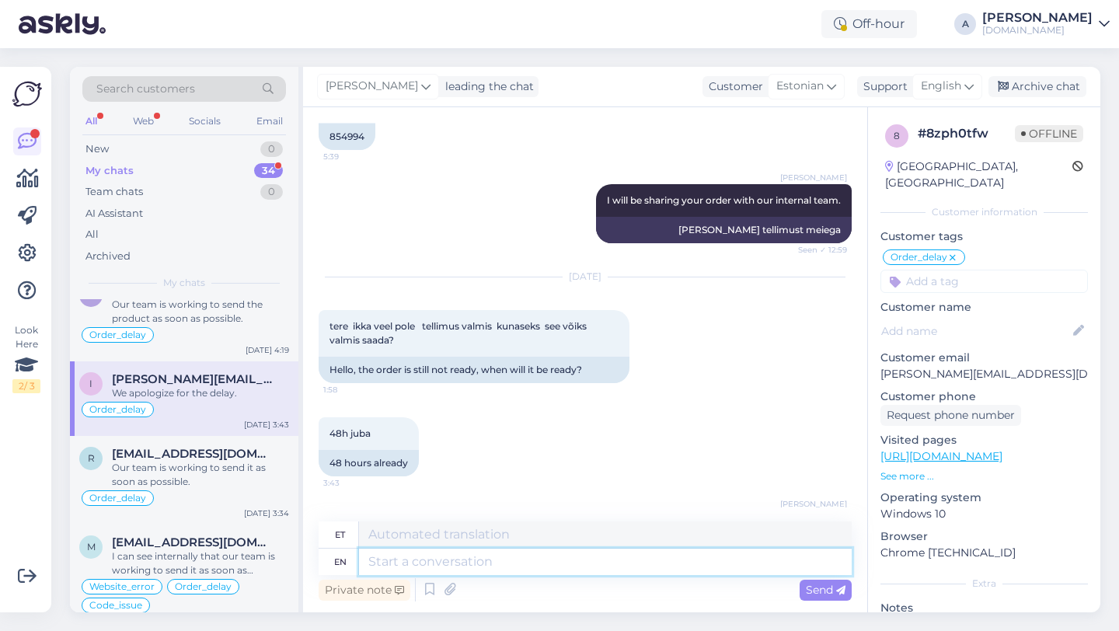
scroll to position [2315, 0]
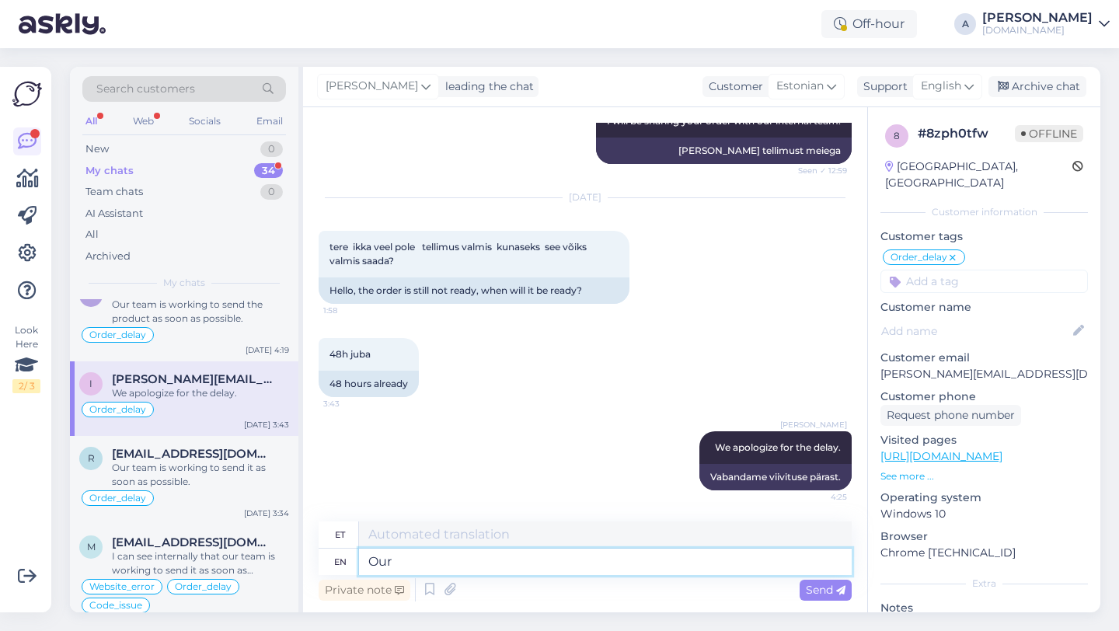
type textarea "Our w"
type textarea "Meie"
type textarea "Our team is"
type textarea "Meie meeskond"
type textarea "Our team is w"
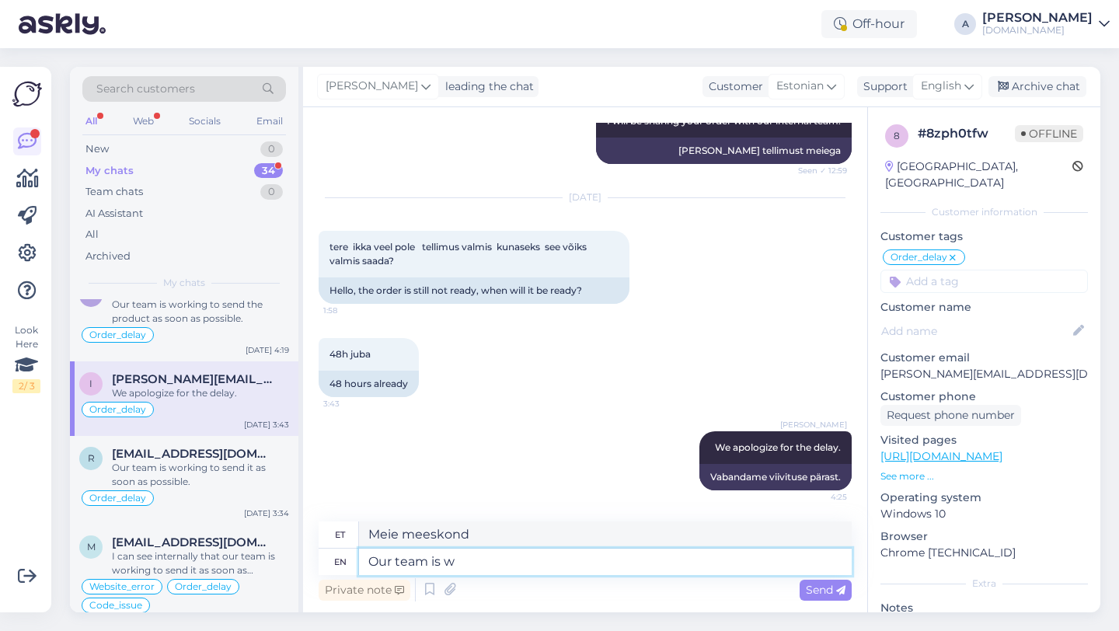
type textarea "Meie meeskond on"
type textarea "Our team is working to sen"
type textarea "Meie meeskond töötab selle nimel, et"
type textarea "Our team is working to send"
type textarea "Meie meeskond töötab"
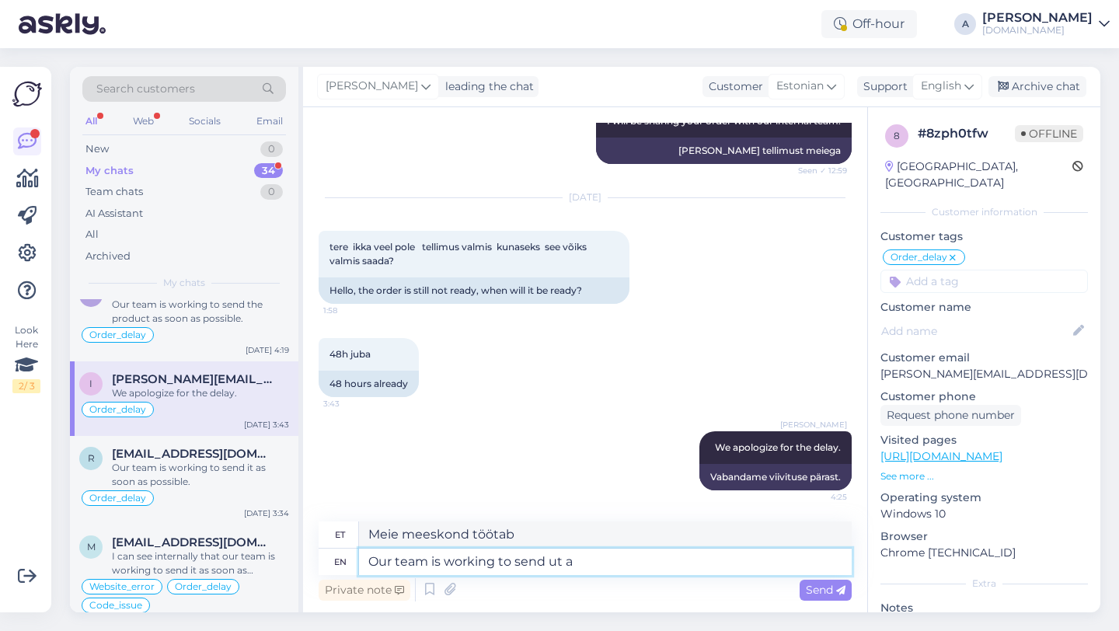
type textarea "Our team is working to send ut as"
type textarea "Meie meeskond töötab selle nimel, et saata"
type textarea "Our team is working to send ut as"
type textarea "Meie meeskond töötab selle nimel, et teid saata"
type textarea "Our team is working to send ut"
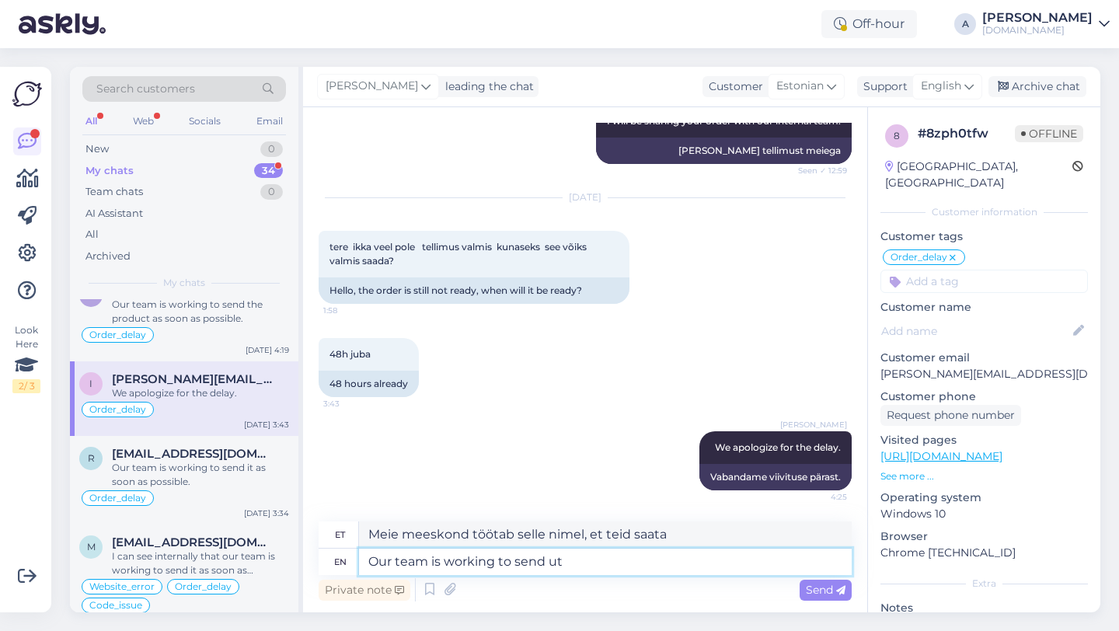
type textarea "Meie meeskond töötab selle nimel, et saata teid järgmiselt"
type textarea "Our team is working to send"
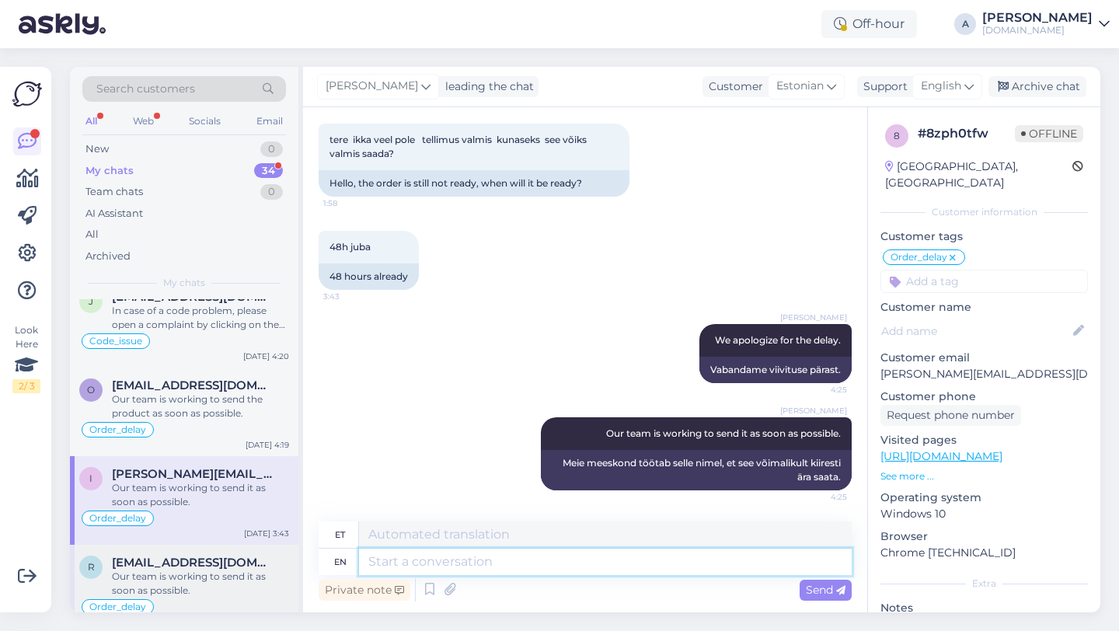
scroll to position [21, 0]
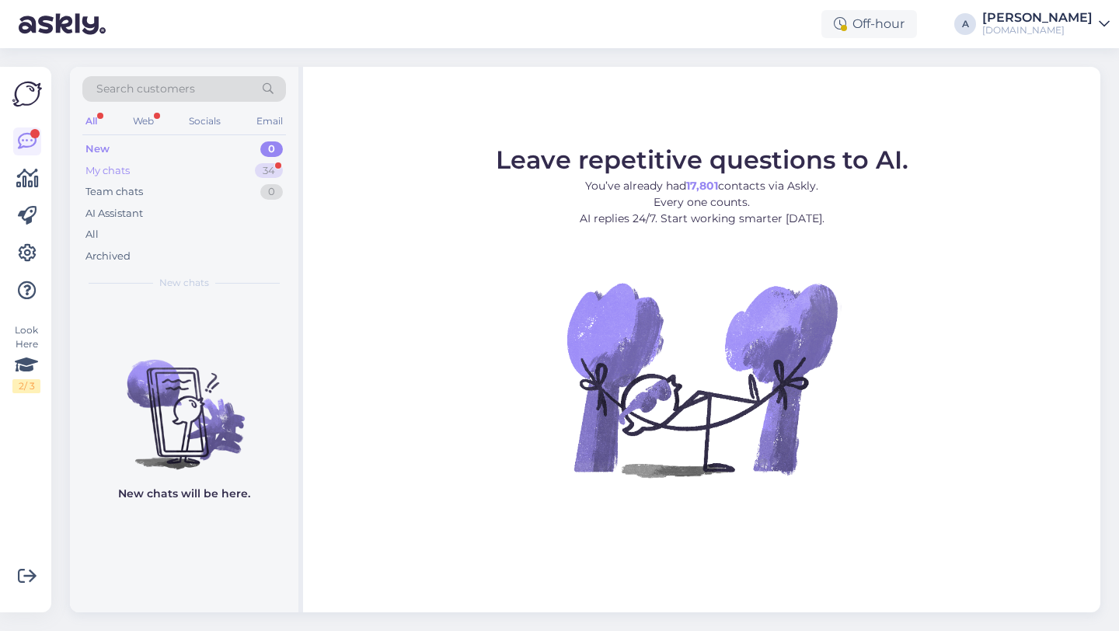
click at [268, 171] on div "34" at bounding box center [269, 171] width 28 height 16
